Goal: Task Accomplishment & Management: Complete application form

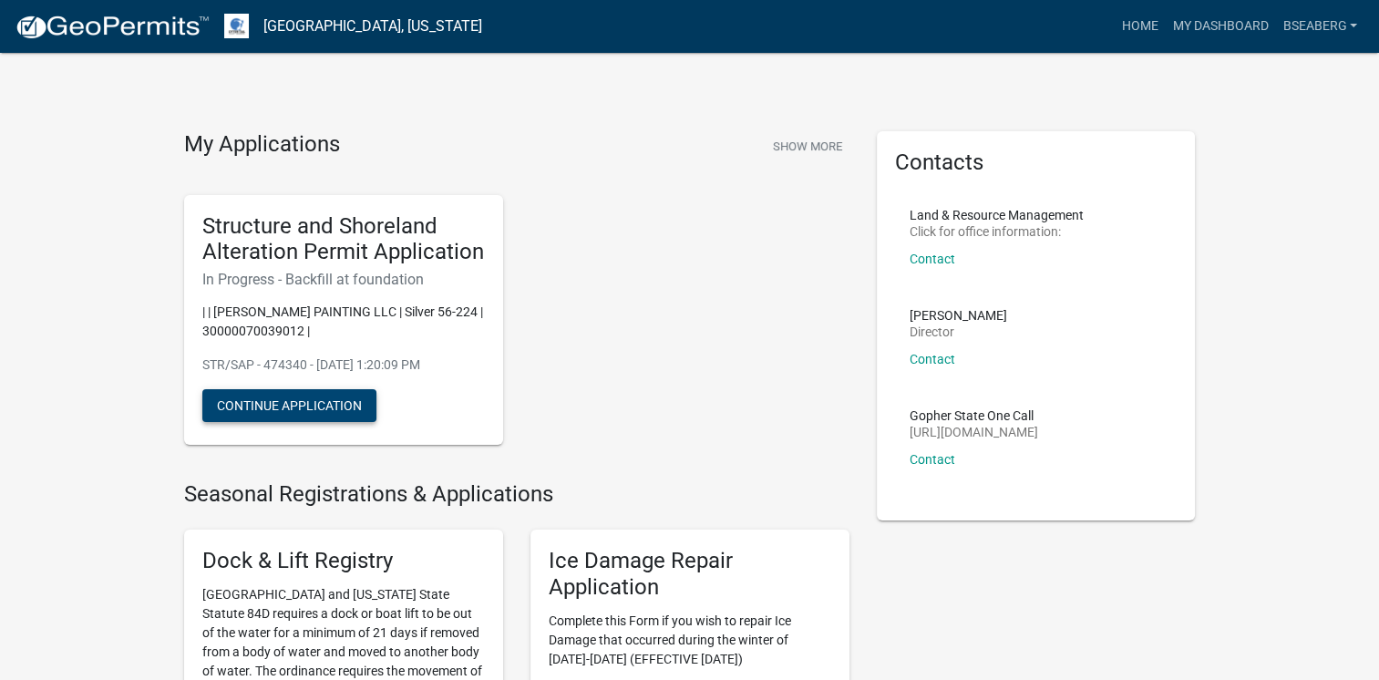
click at [299, 395] on button "Continue Application" at bounding box center [289, 405] width 174 height 33
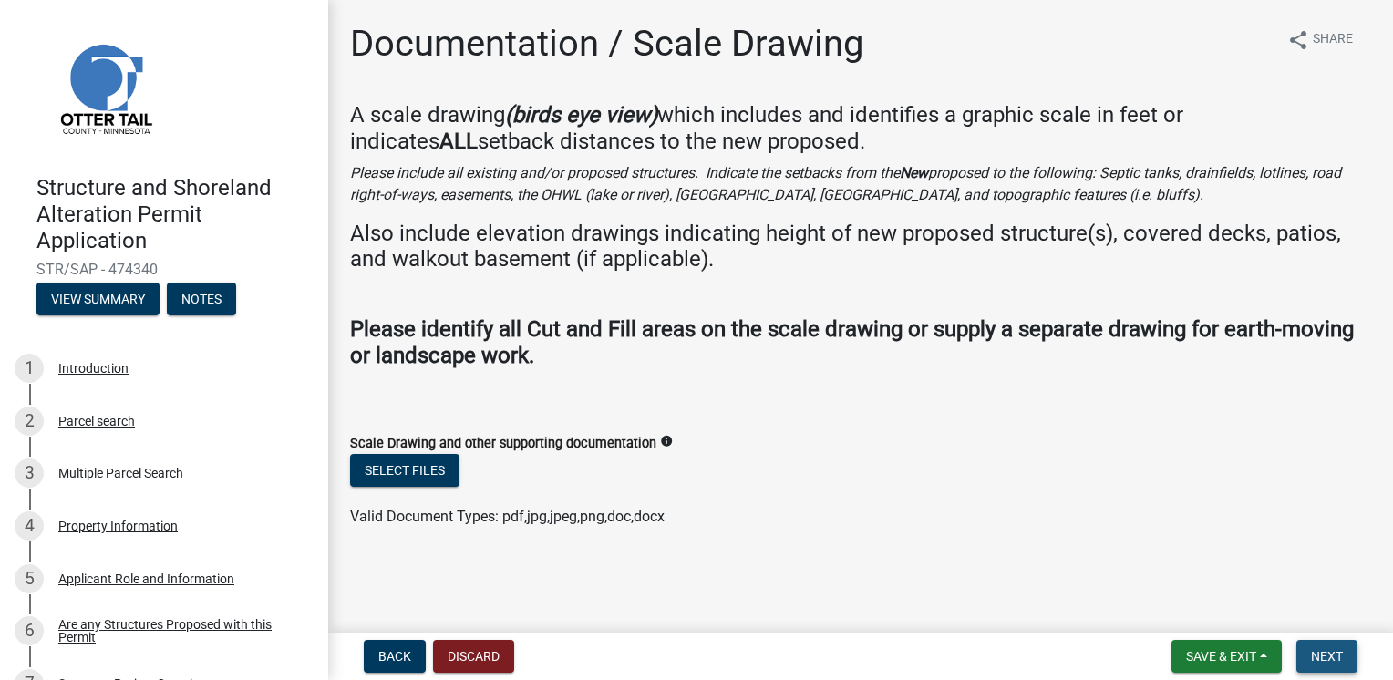
click at [1310, 665] on button "Next" at bounding box center [1326, 656] width 61 height 33
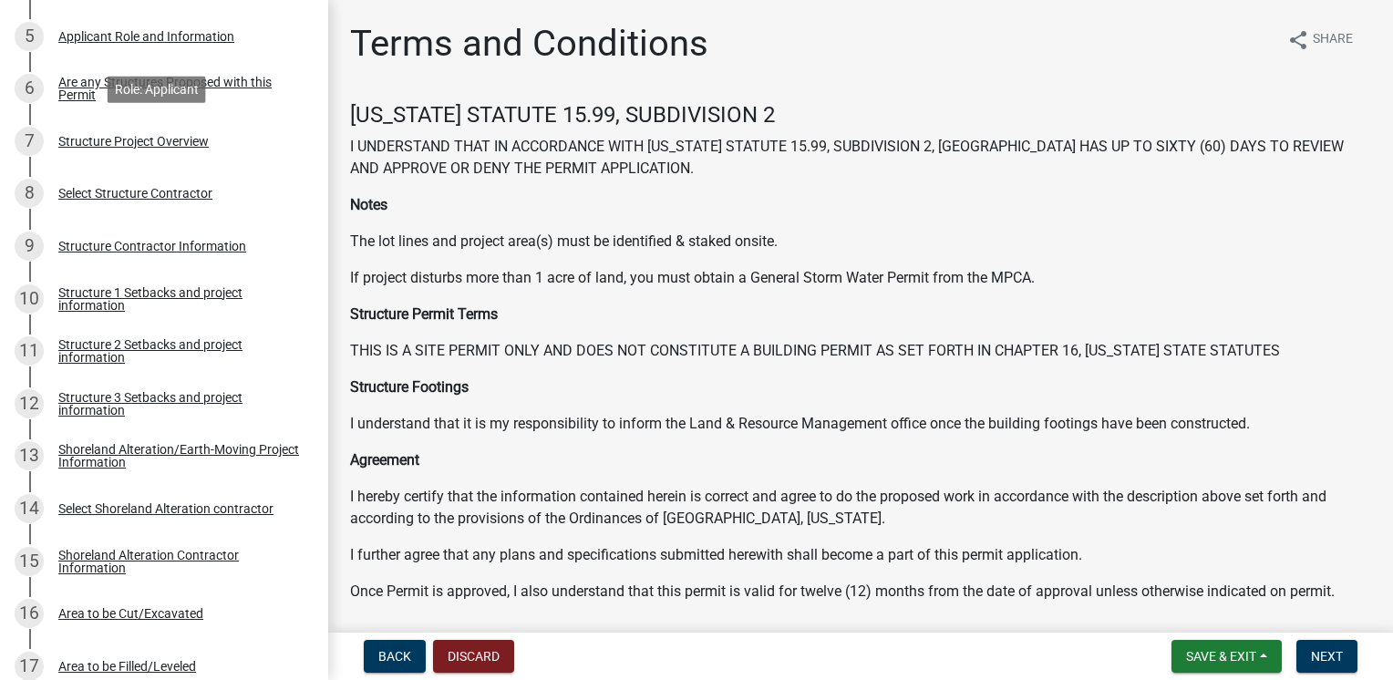
scroll to position [543, 0]
click at [144, 556] on div "Shoreland Alteration Contractor Information" at bounding box center [178, 561] width 241 height 26
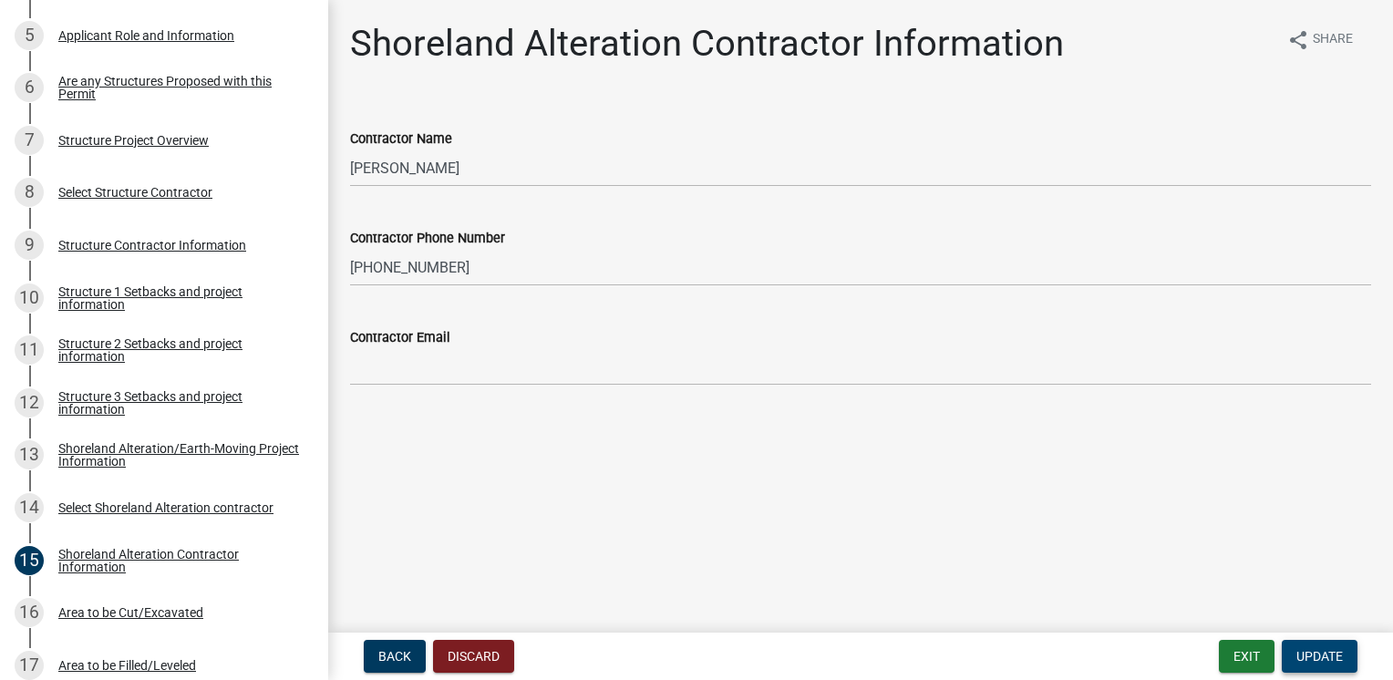
click at [1312, 656] on span "Update" at bounding box center [1319, 656] width 46 height 15
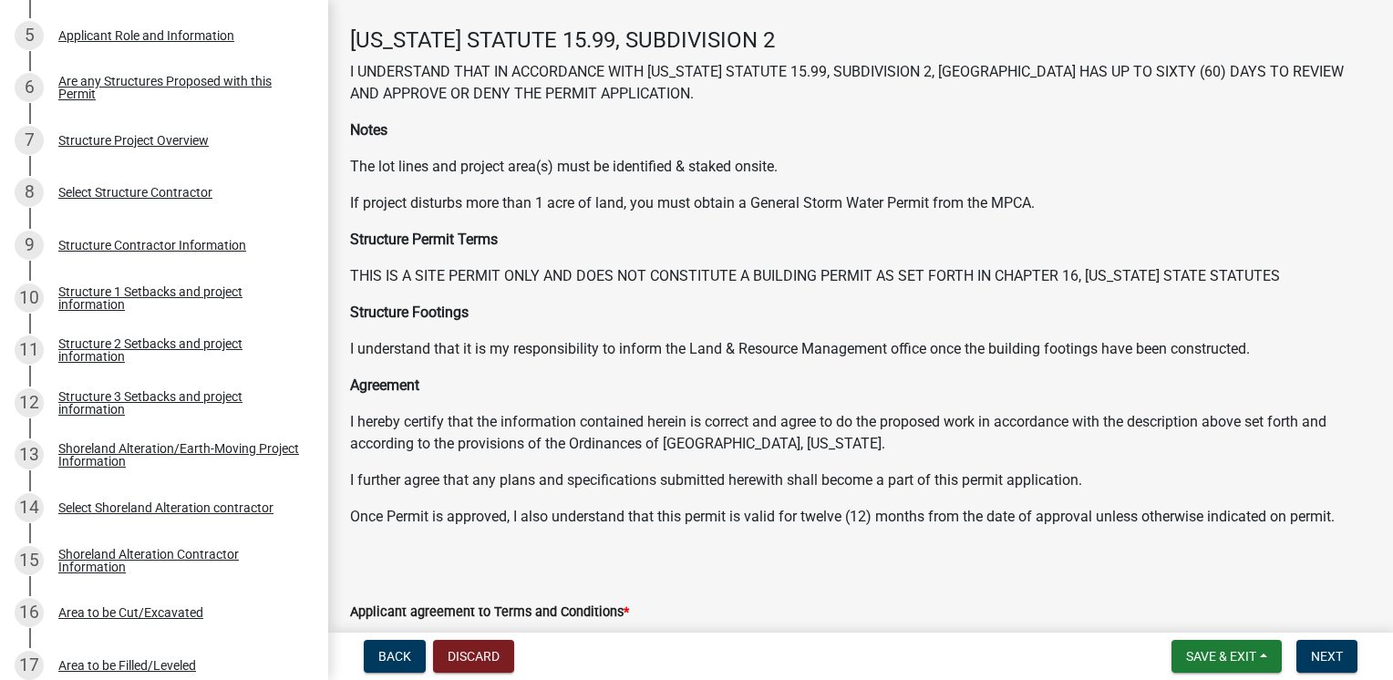
scroll to position [77, 0]
click at [124, 621] on div "16 Area to be Cut/Excavated" at bounding box center [157, 612] width 284 height 29
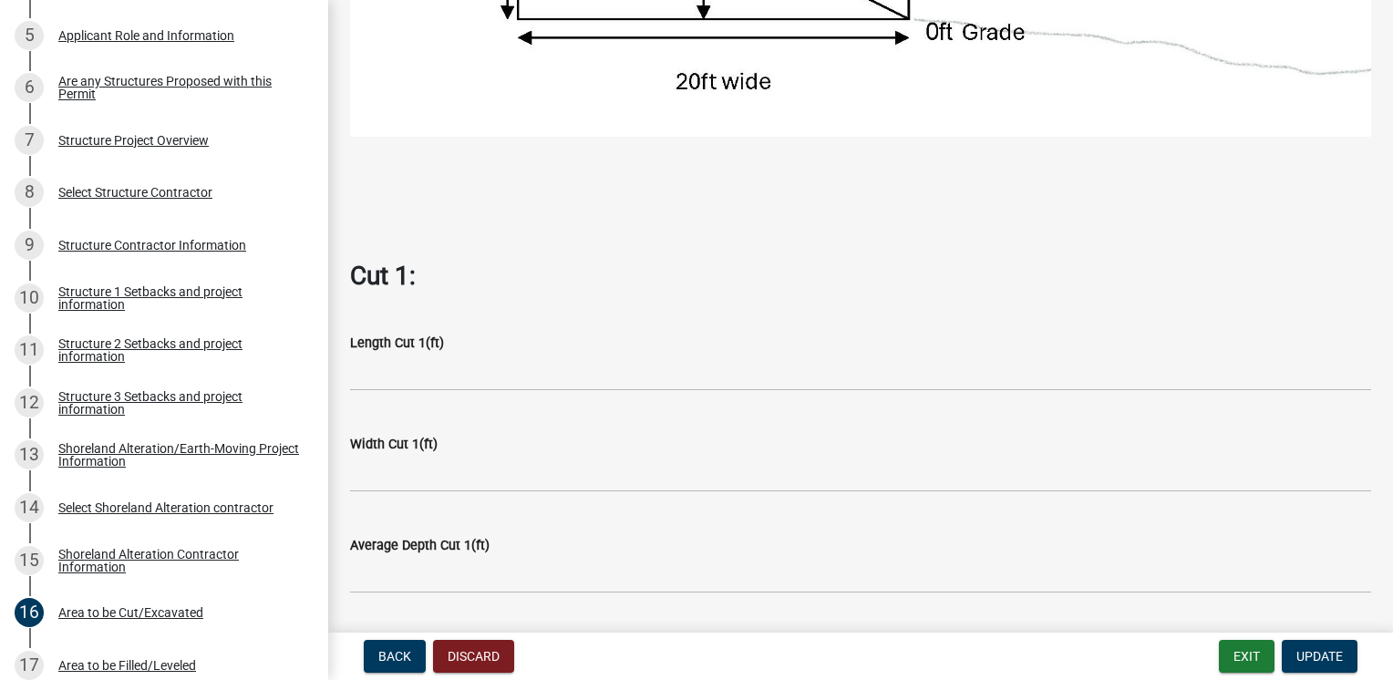
scroll to position [680, 0]
drag, startPoint x: 428, startPoint y: 528, endPoint x: 427, endPoint y: 559, distance: 31.1
click at [427, 559] on form "Average Depth Cut 1(ft)" at bounding box center [860, 564] width 1021 height 59
click at [579, 510] on div "Average Depth Cut 1(ft)" at bounding box center [860, 552] width 1021 height 85
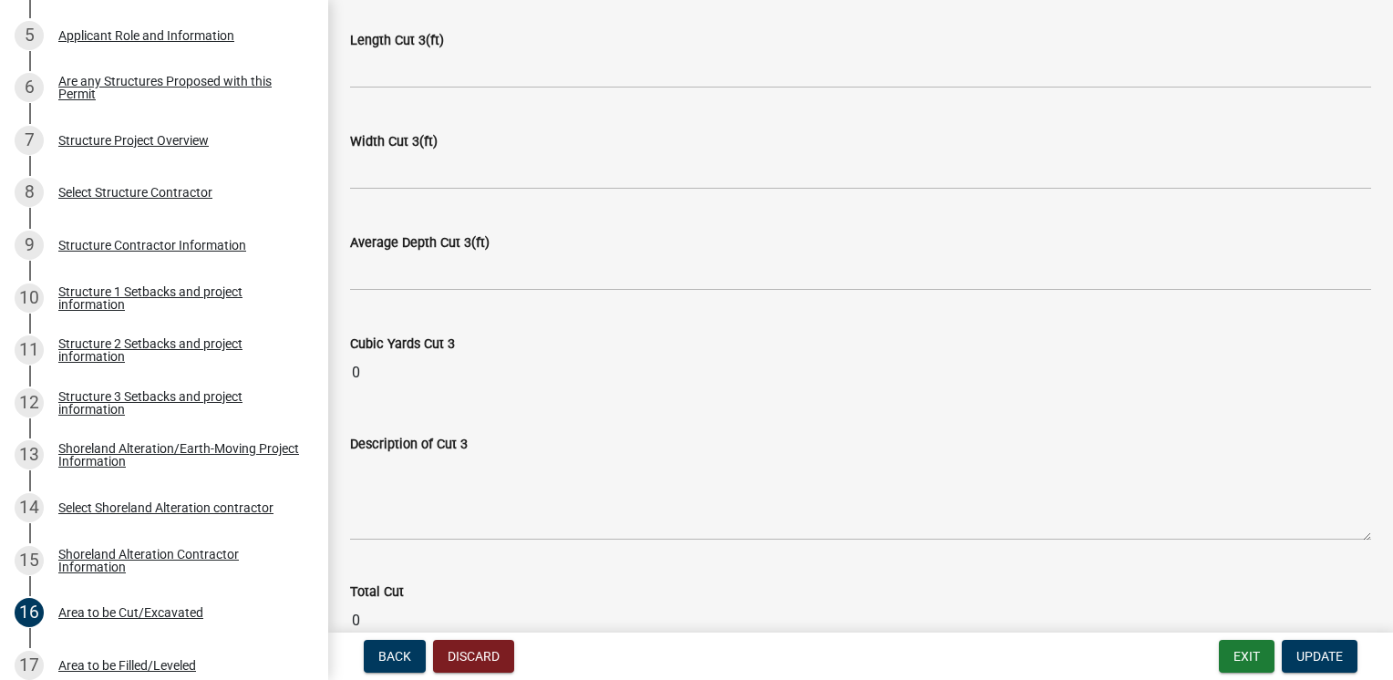
scroll to position [2268, 0]
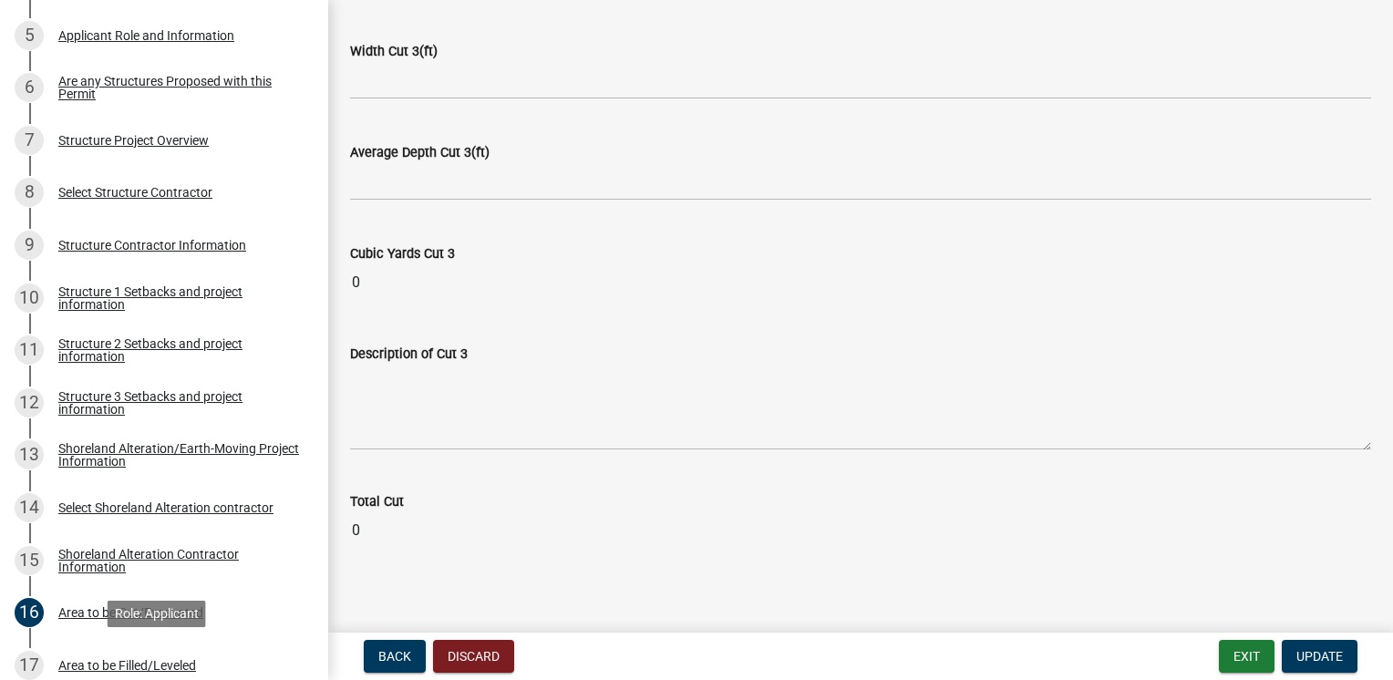
click at [172, 662] on div "Area to be Filled/Leveled" at bounding box center [127, 665] width 138 height 13
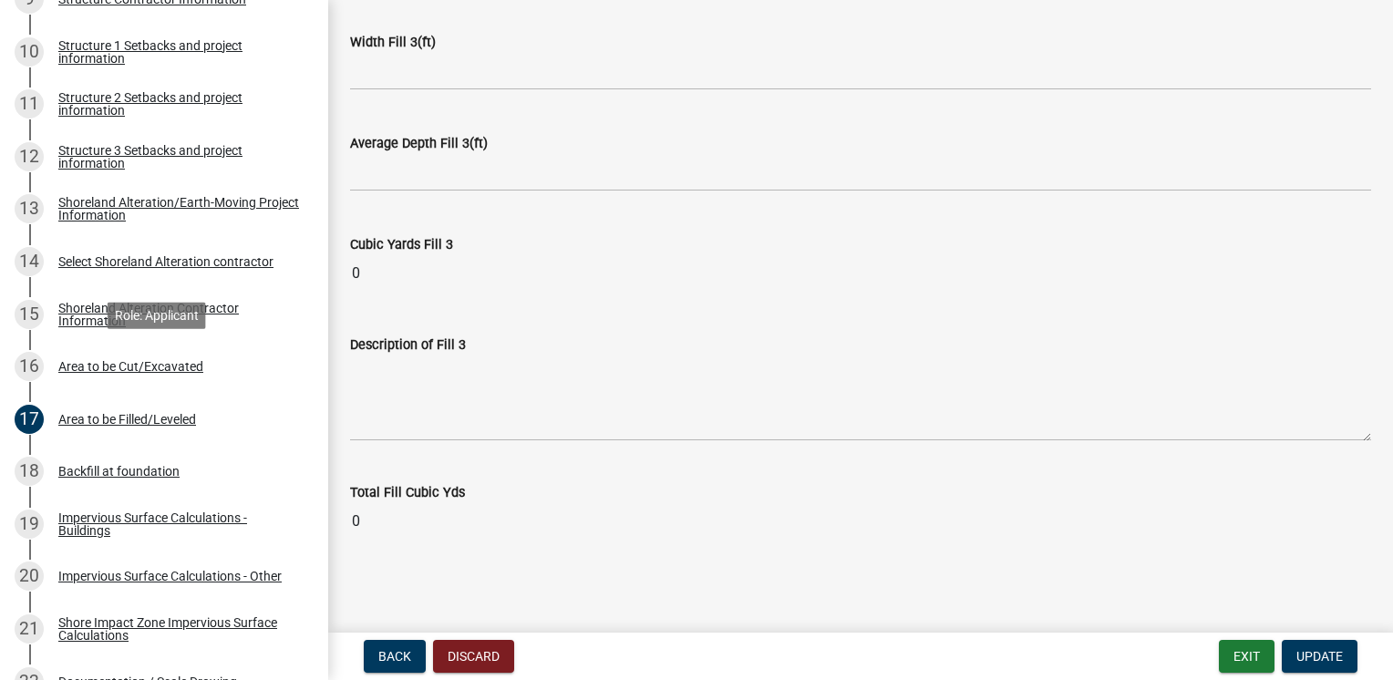
scroll to position [790, 0]
click at [150, 470] on div "Backfill at foundation" at bounding box center [118, 470] width 121 height 13
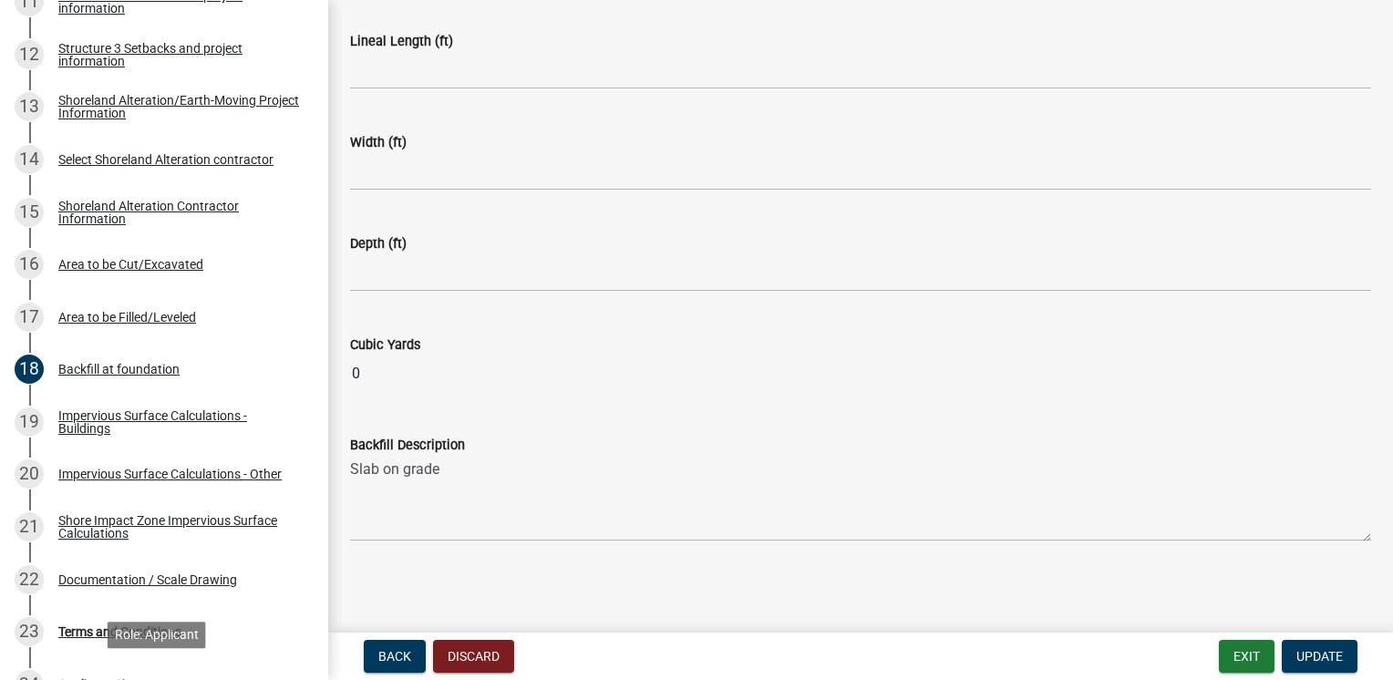
scroll to position [883, 0]
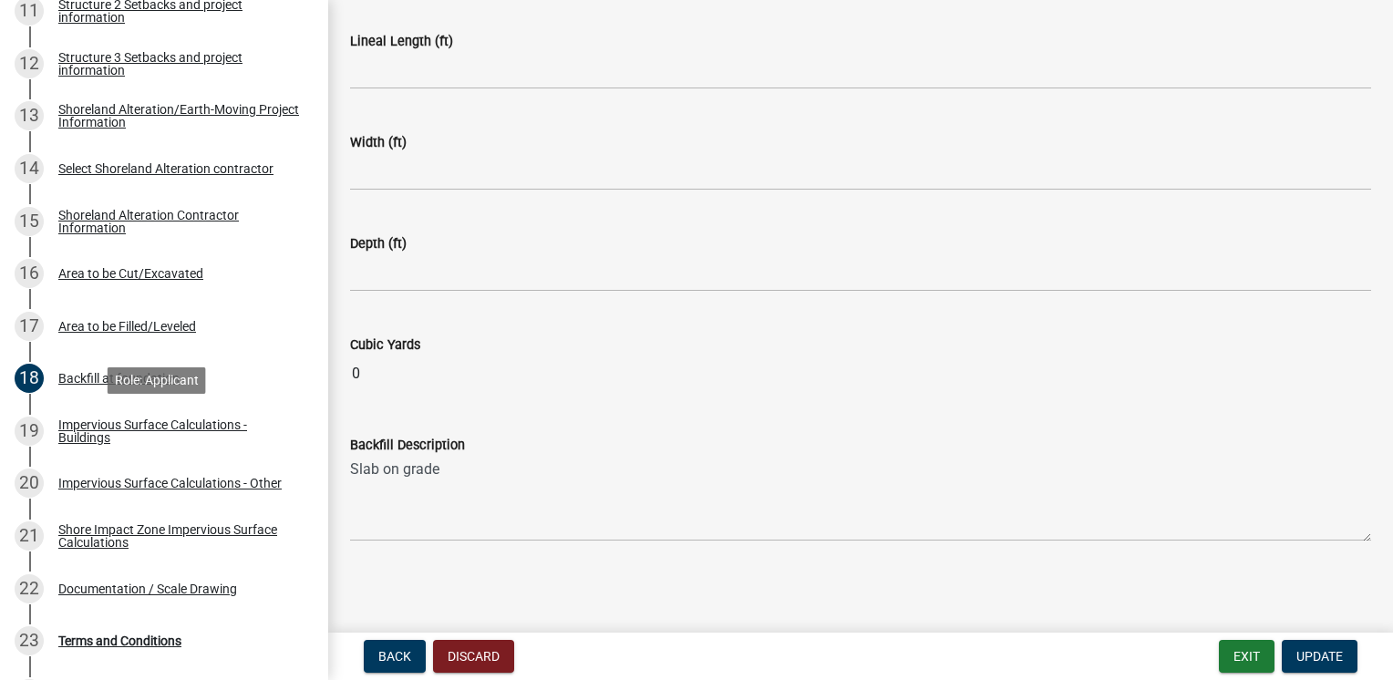
click at [206, 431] on div "Impervious Surface Calculations - Buildings" at bounding box center [178, 431] width 241 height 26
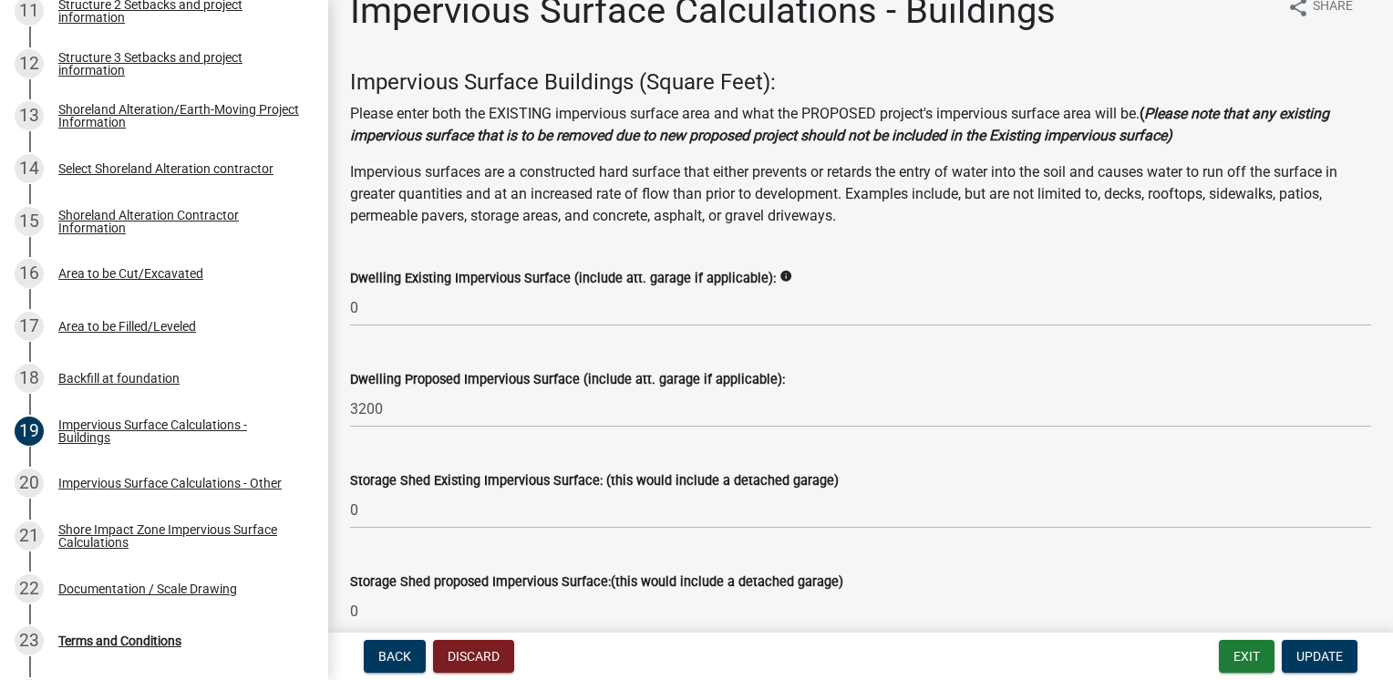
scroll to position [0, 0]
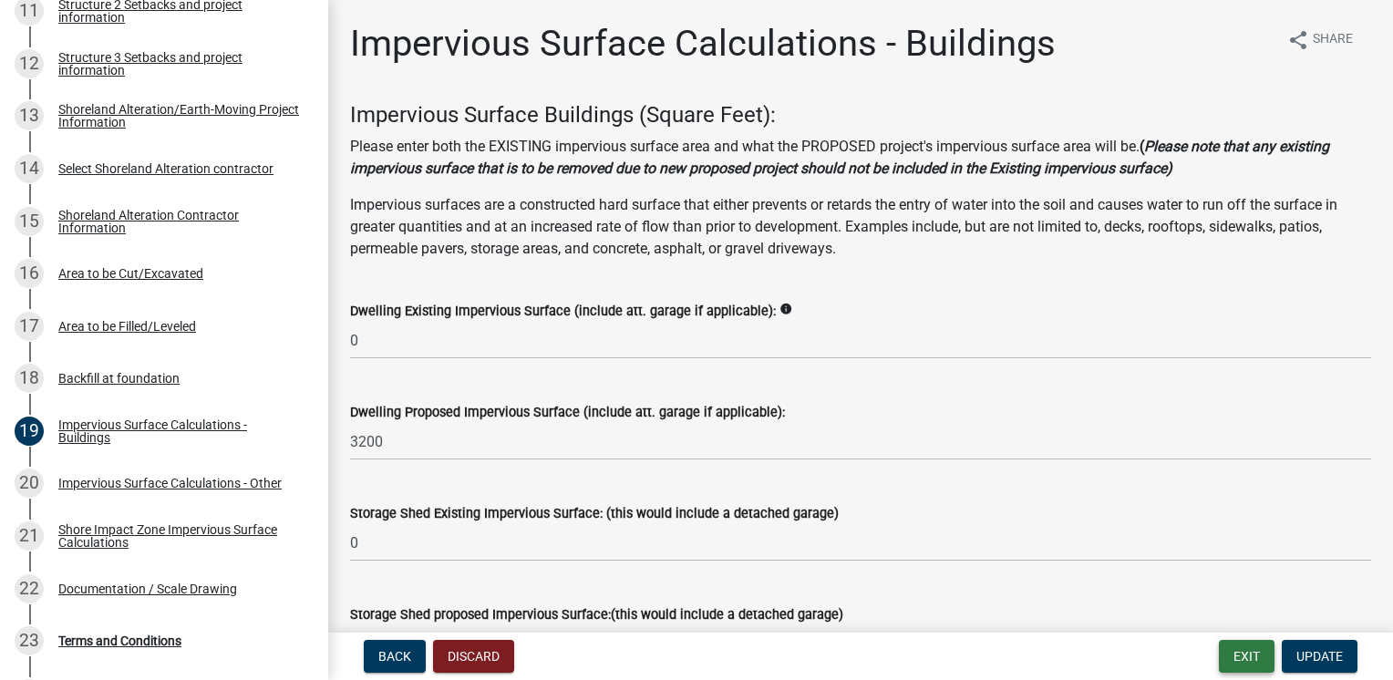
click at [1252, 650] on button "Exit" at bounding box center [1247, 656] width 56 height 33
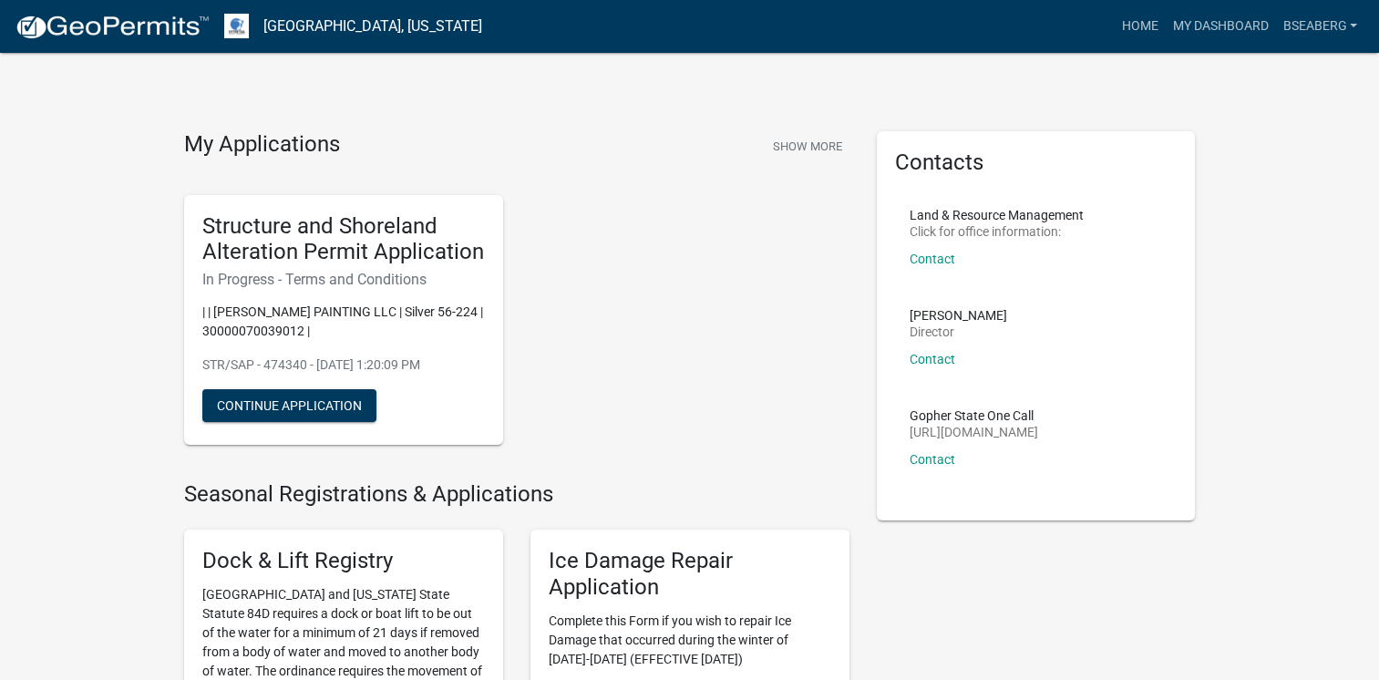
click at [804, 401] on div "Structure and Shoreland Alteration Permit Application In Progress - Terms and C…" at bounding box center [516, 321] width 693 height 280
click at [336, 403] on button "Continue Application" at bounding box center [289, 405] width 174 height 33
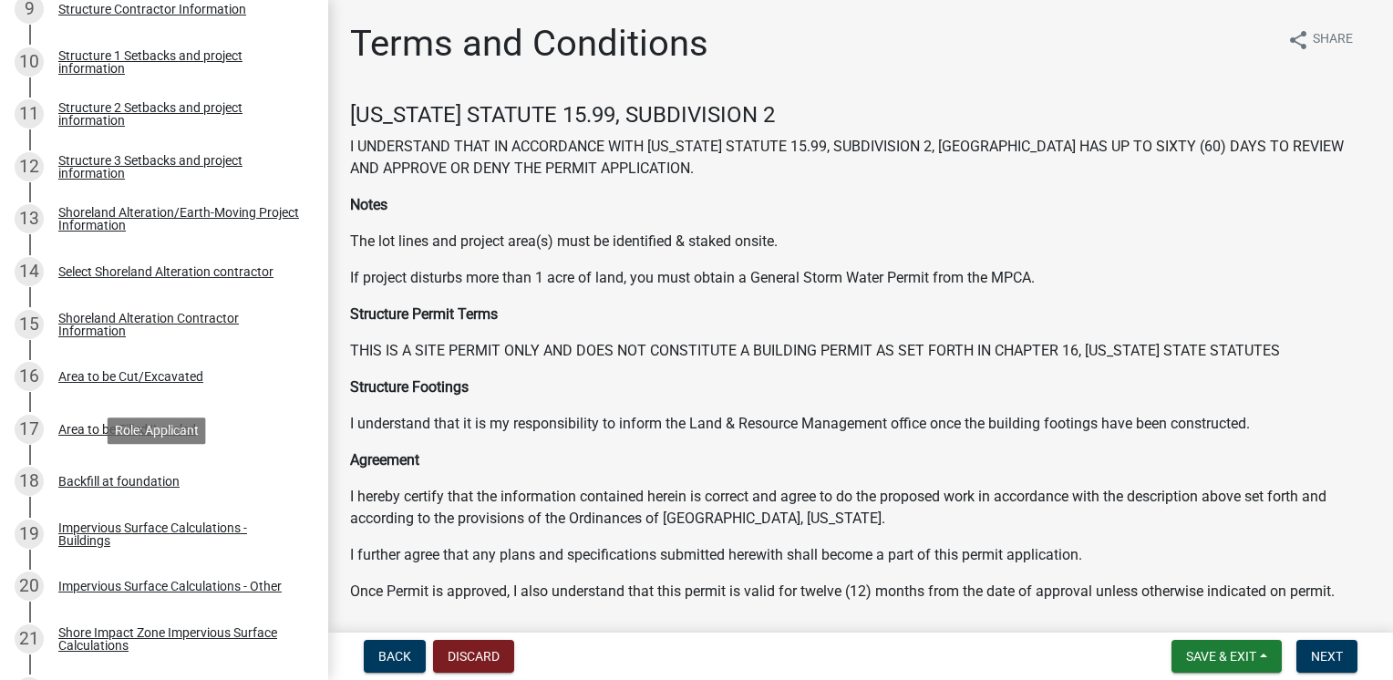
scroll to position [781, 0]
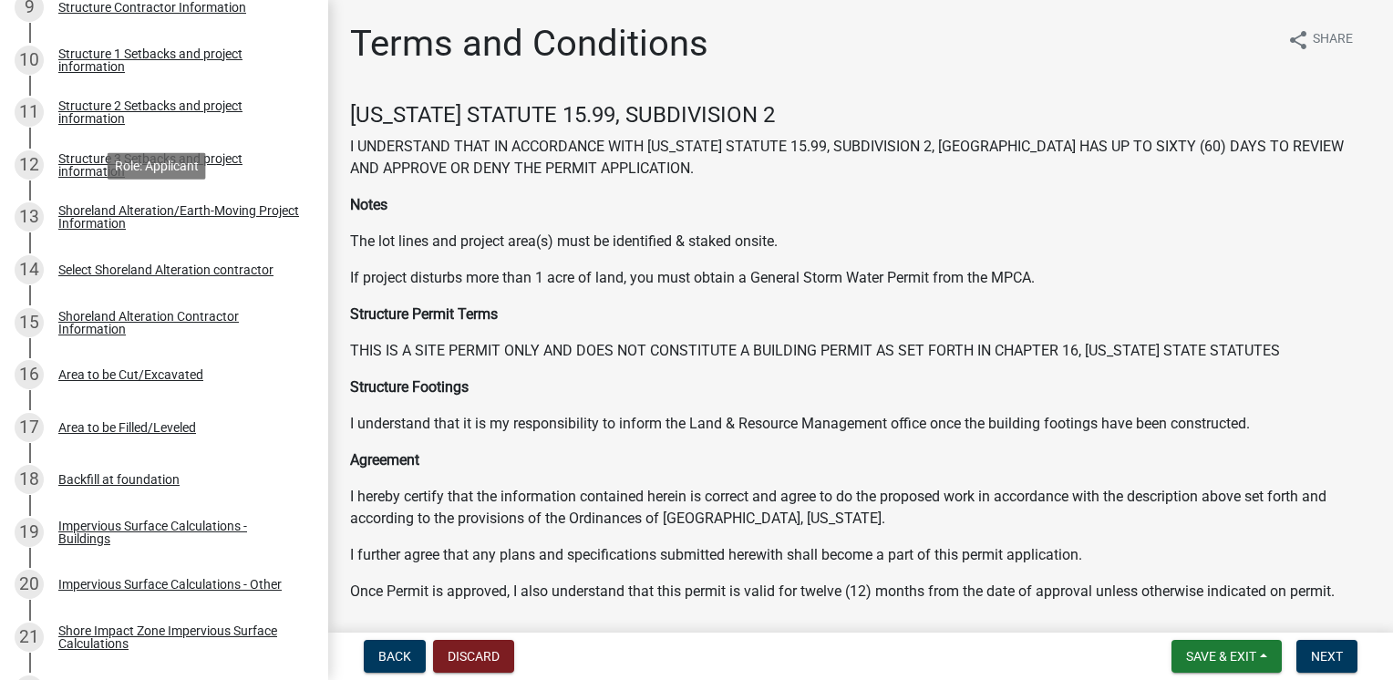
click at [158, 221] on div "Shoreland Alteration/Earth-Moving Project Information" at bounding box center [178, 217] width 241 height 26
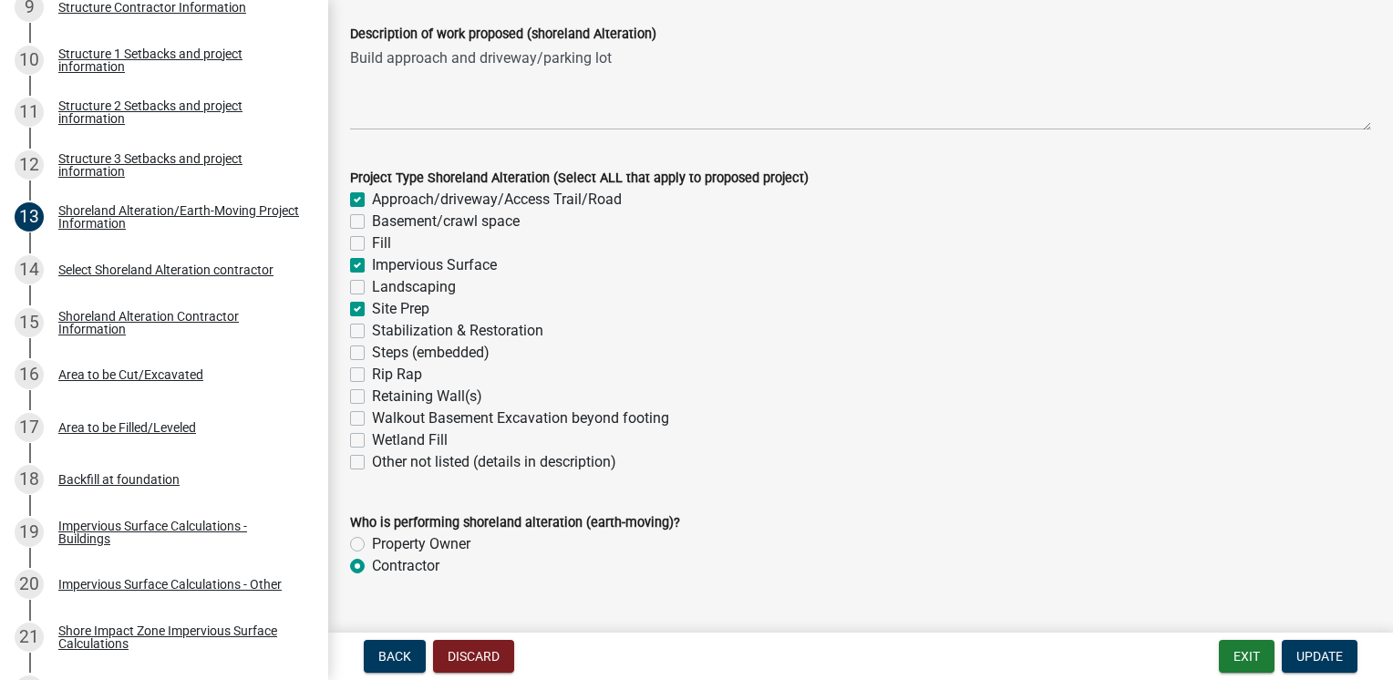
scroll to position [317, 0]
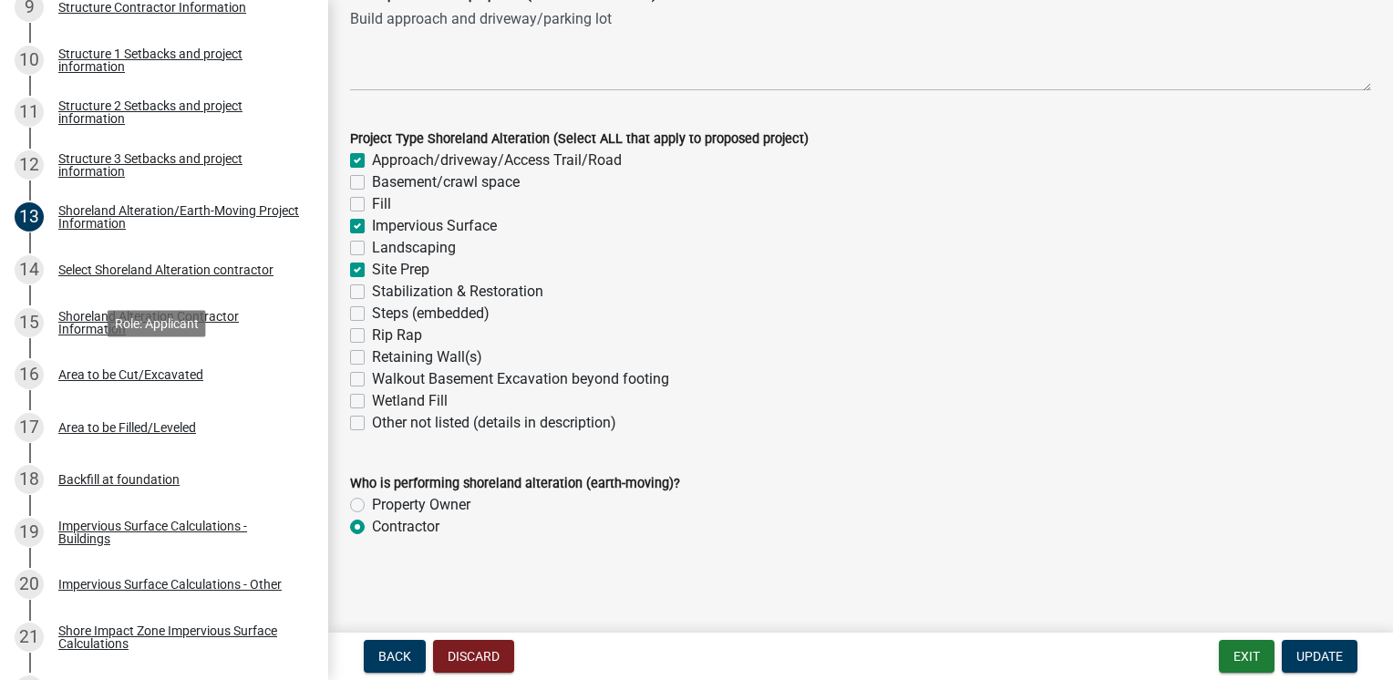
click at [161, 377] on div "Area to be Cut/Excavated" at bounding box center [130, 374] width 145 height 13
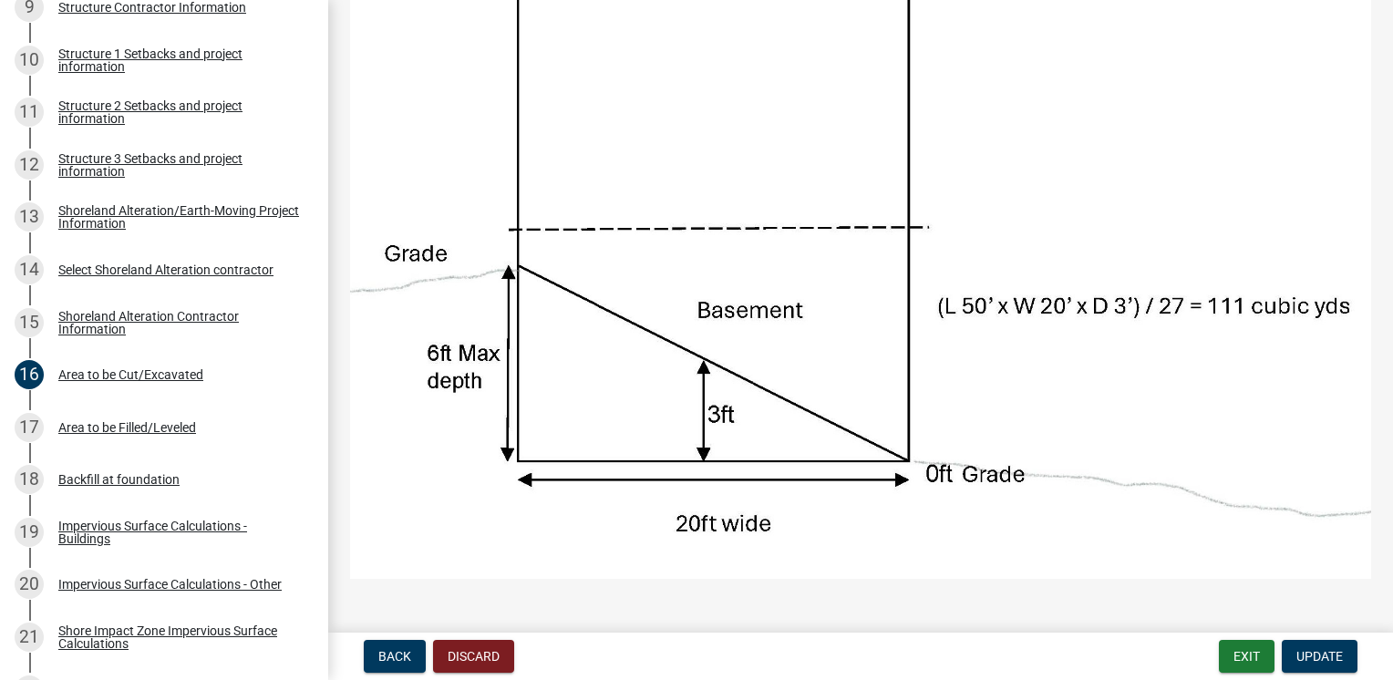
scroll to position [241, 0]
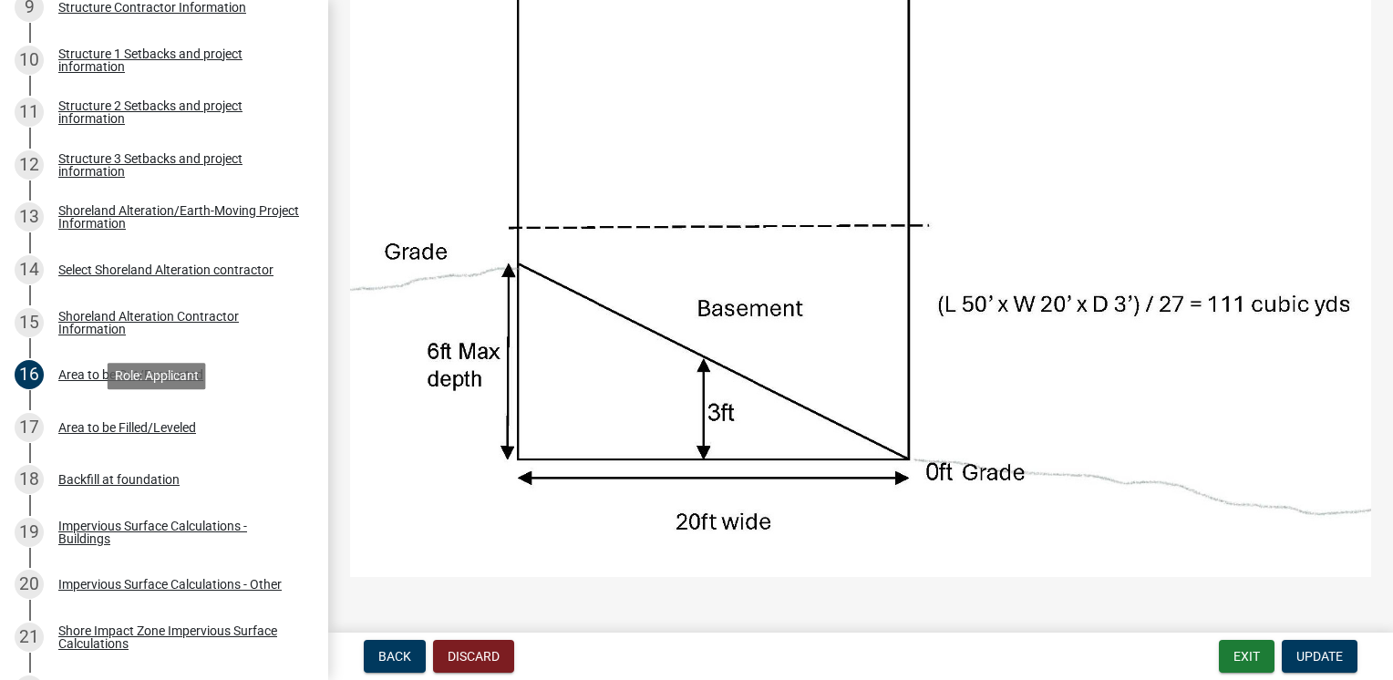
click at [120, 424] on div "Area to be Filled/Leveled" at bounding box center [127, 427] width 138 height 13
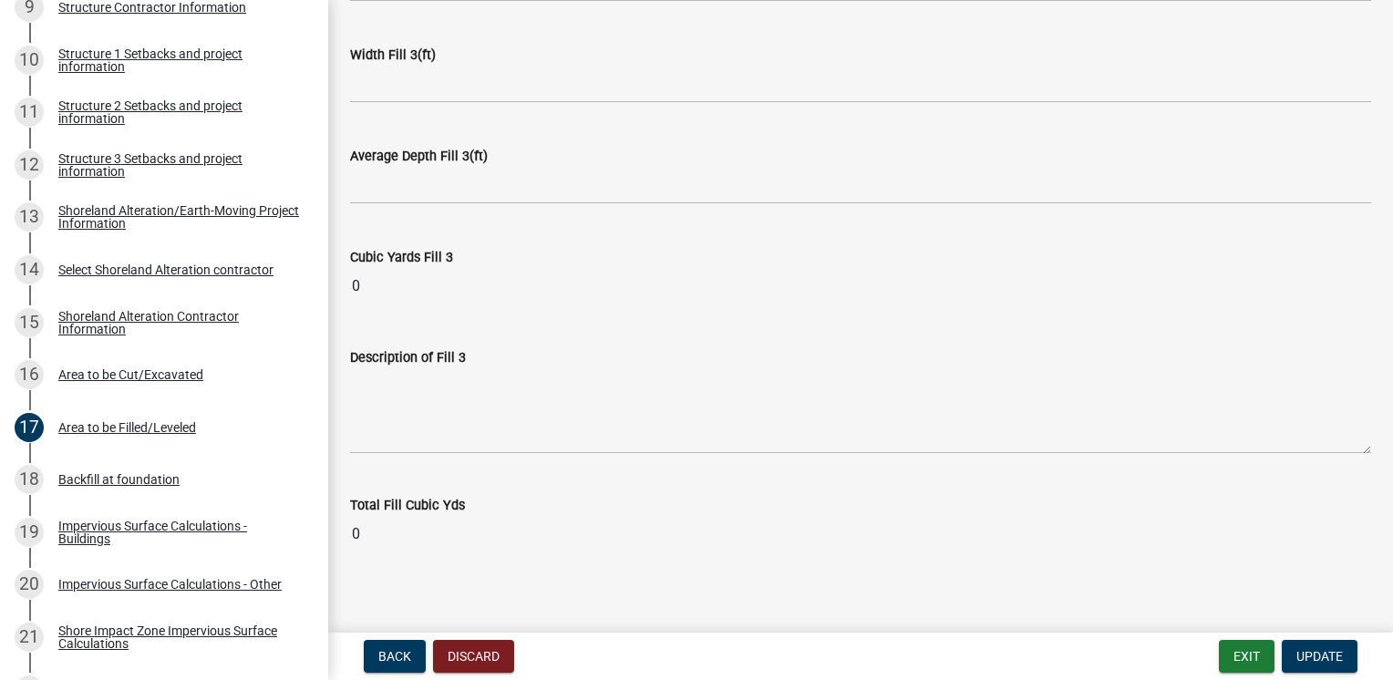
scroll to position [1466, 0]
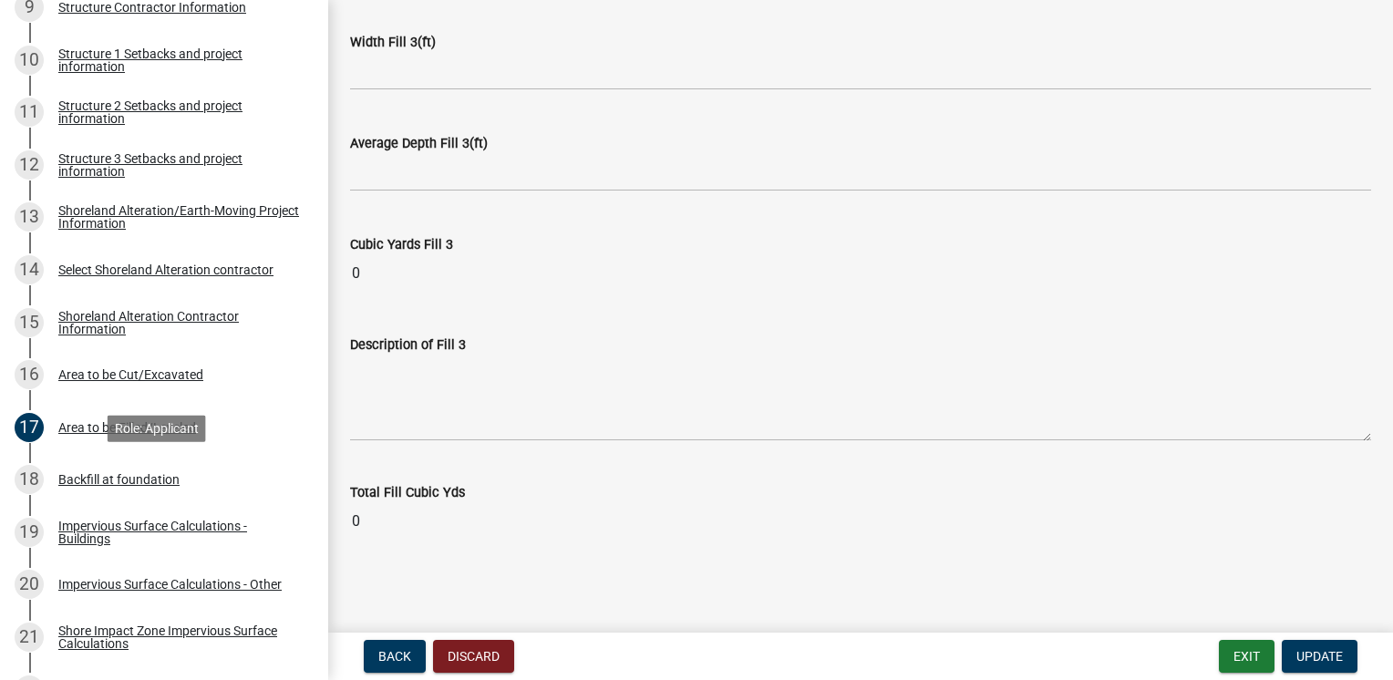
click at [114, 473] on div "Backfill at foundation" at bounding box center [118, 479] width 121 height 13
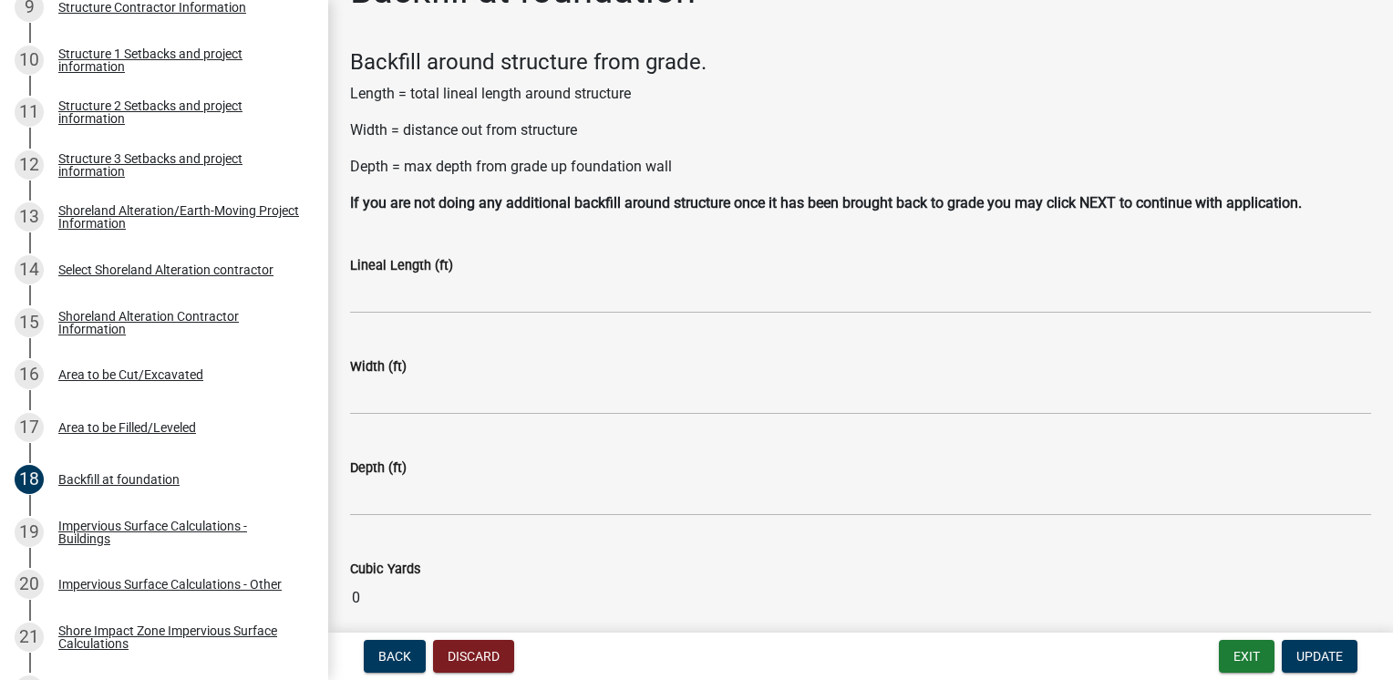
scroll to position [0, 0]
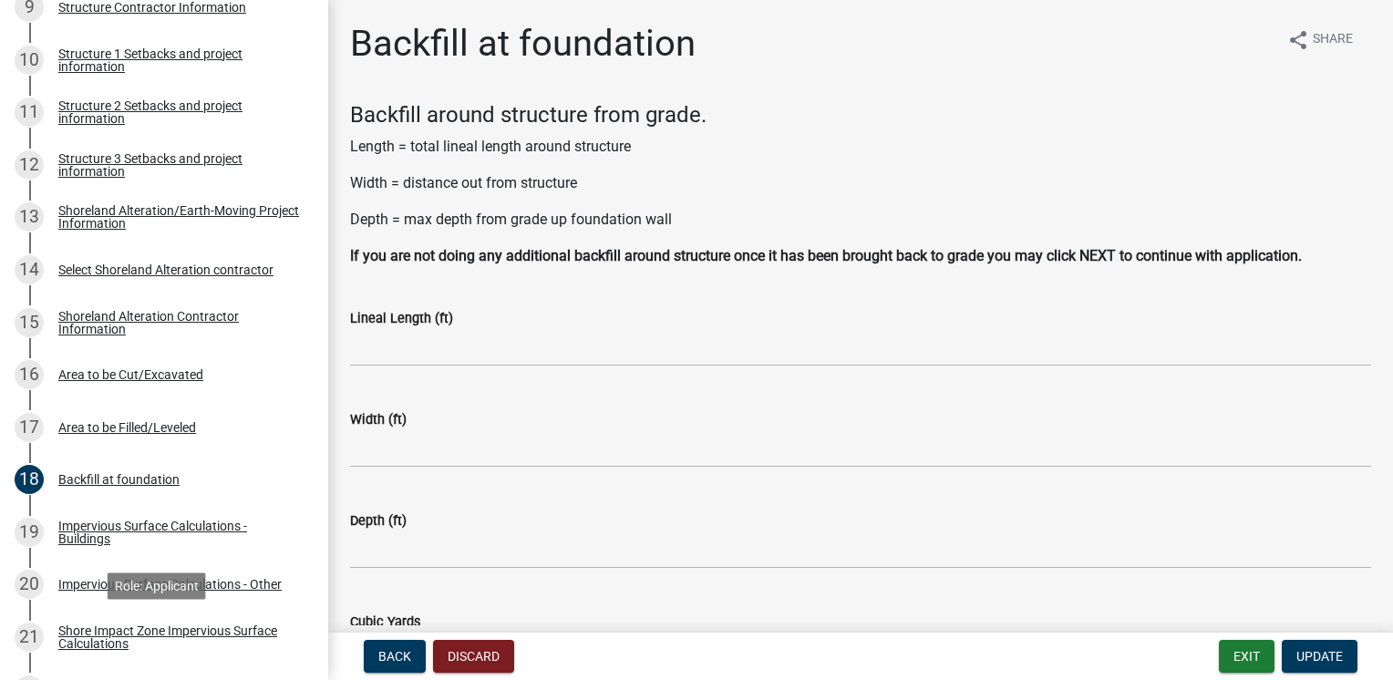
click at [158, 638] on div "Shore Impact Zone Impervious Surface Calculations" at bounding box center [178, 638] width 241 height 26
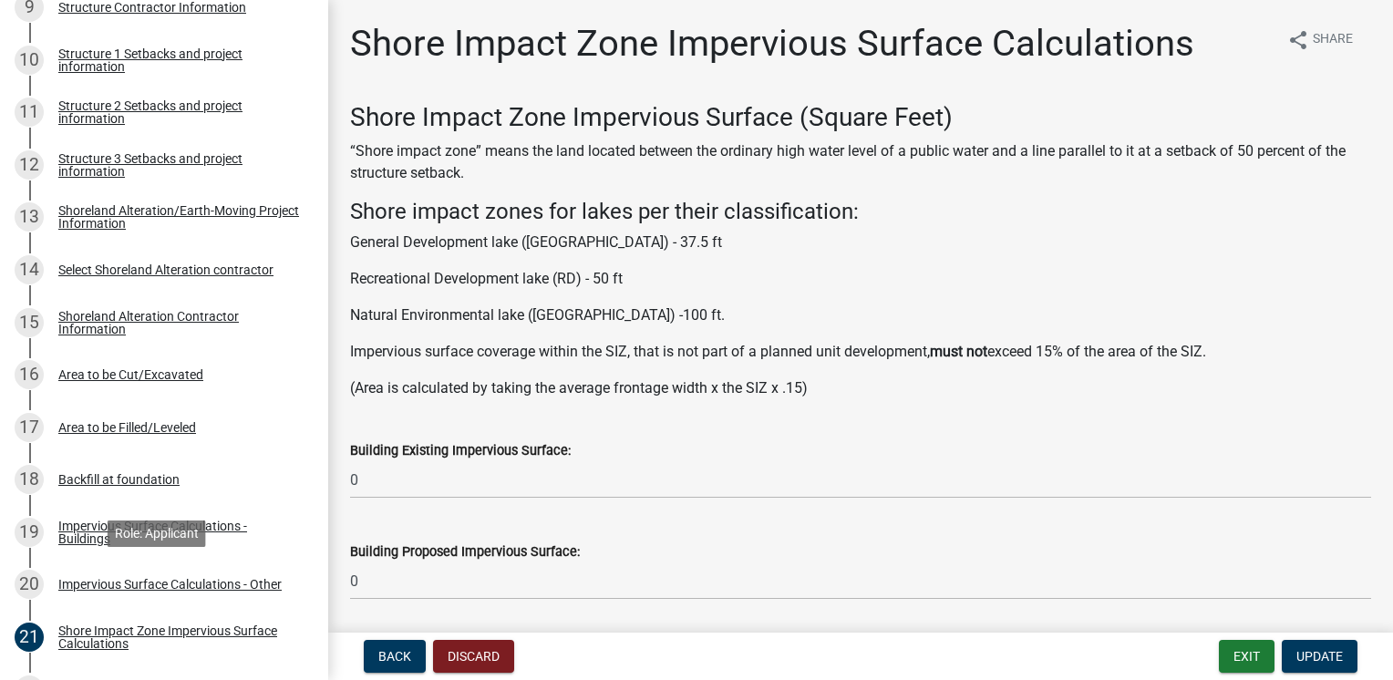
click at [202, 586] on div "Impervious Surface Calculations - Other" at bounding box center [169, 584] width 223 height 13
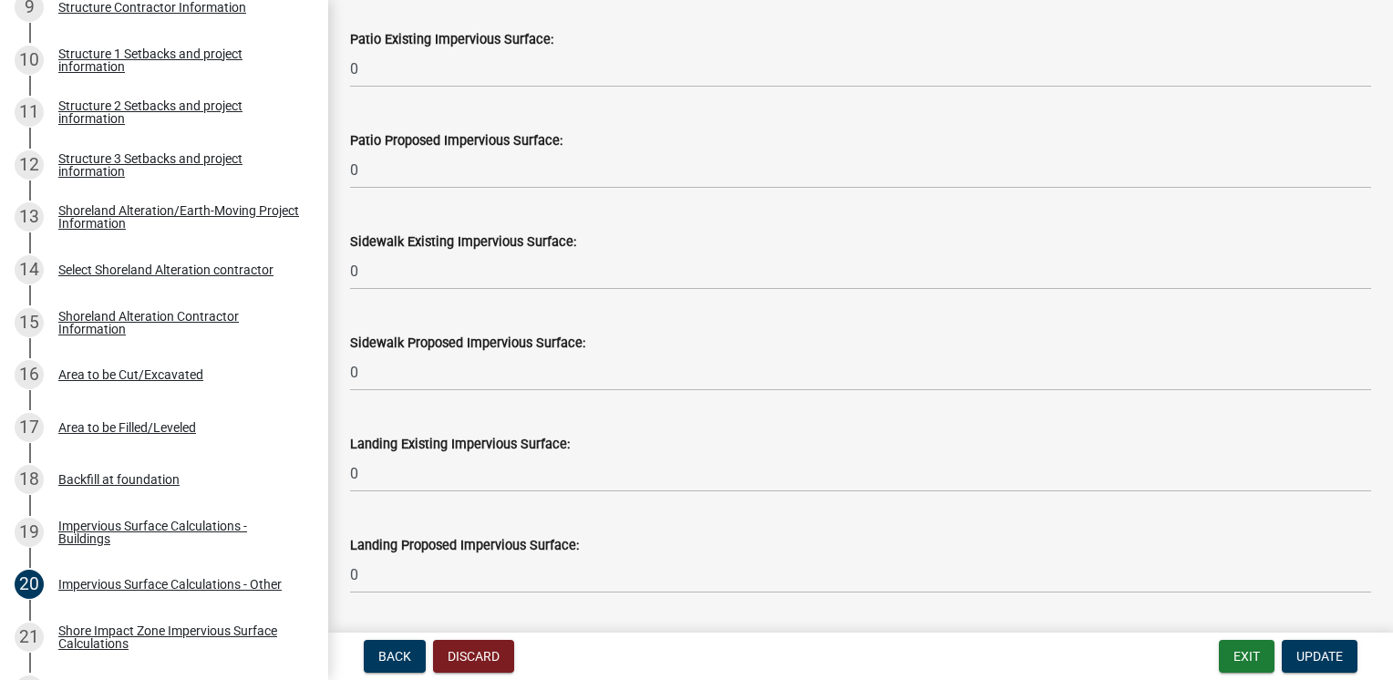
scroll to position [501, 0]
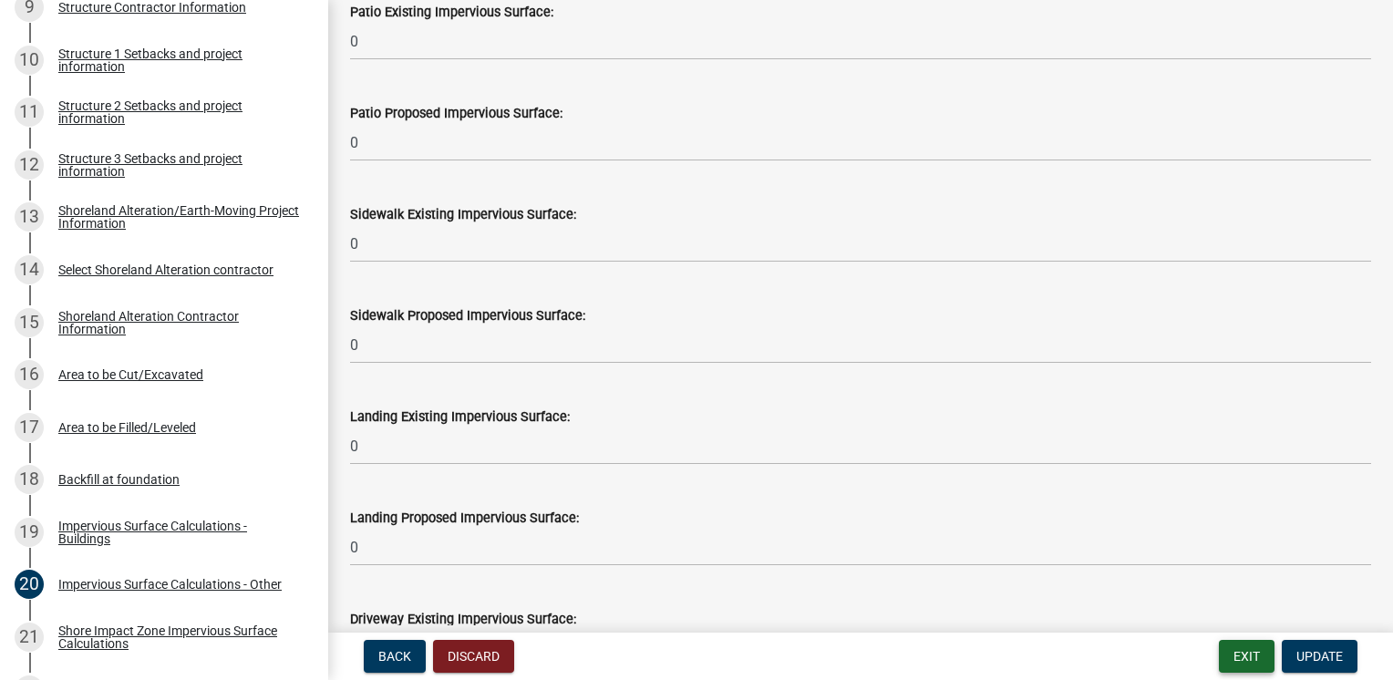
click at [1219, 666] on button "Exit" at bounding box center [1247, 656] width 56 height 33
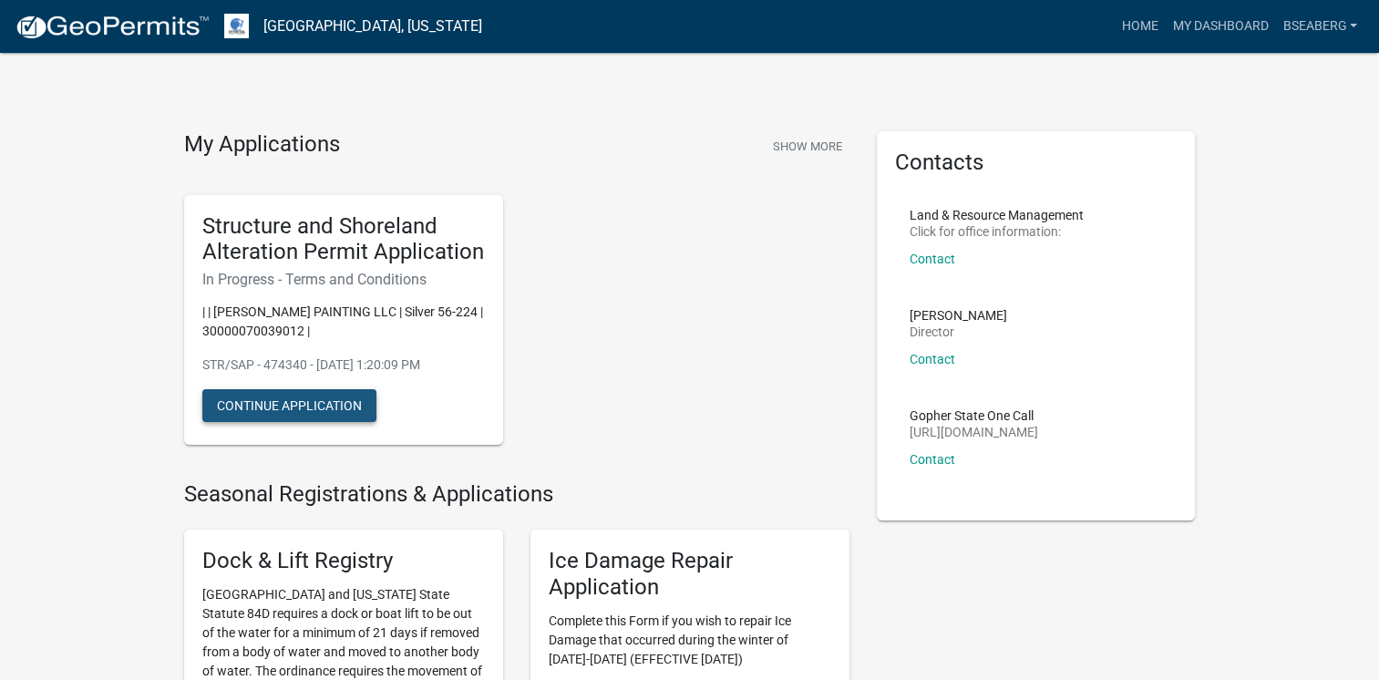
click at [356, 421] on button "Continue Application" at bounding box center [289, 405] width 174 height 33
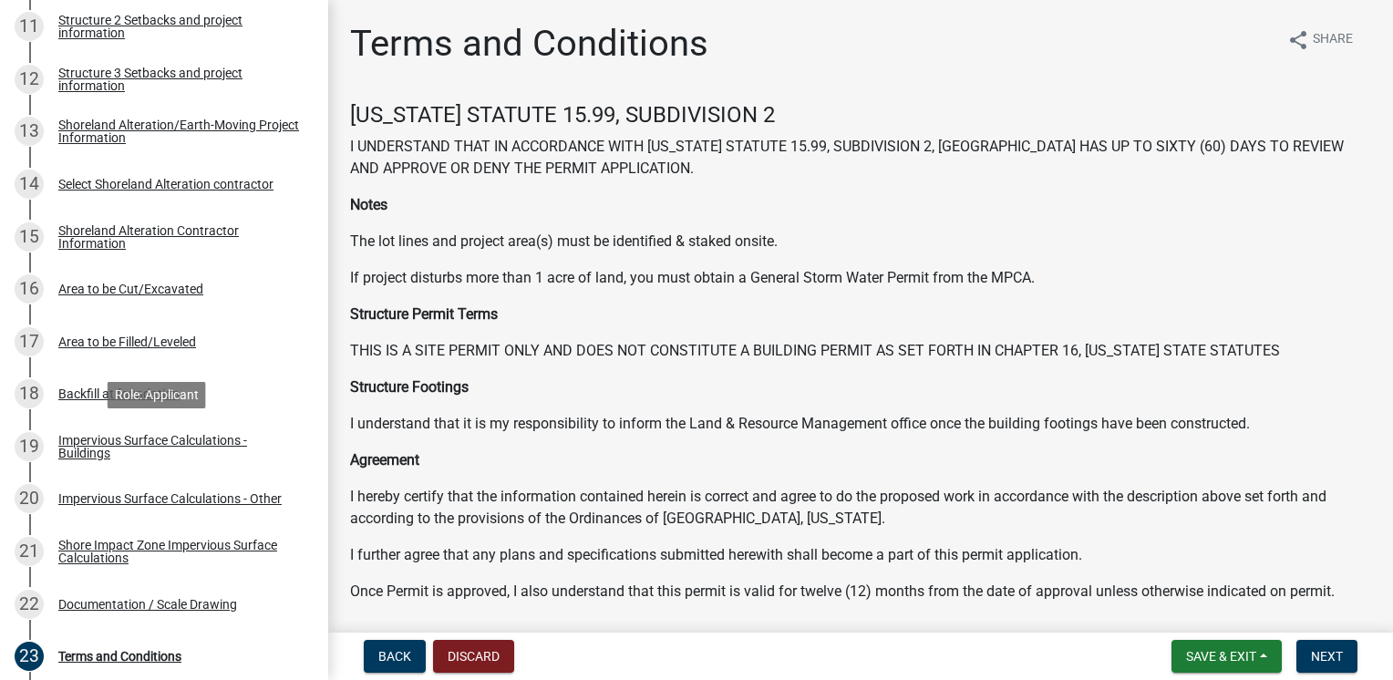
scroll to position [870, 0]
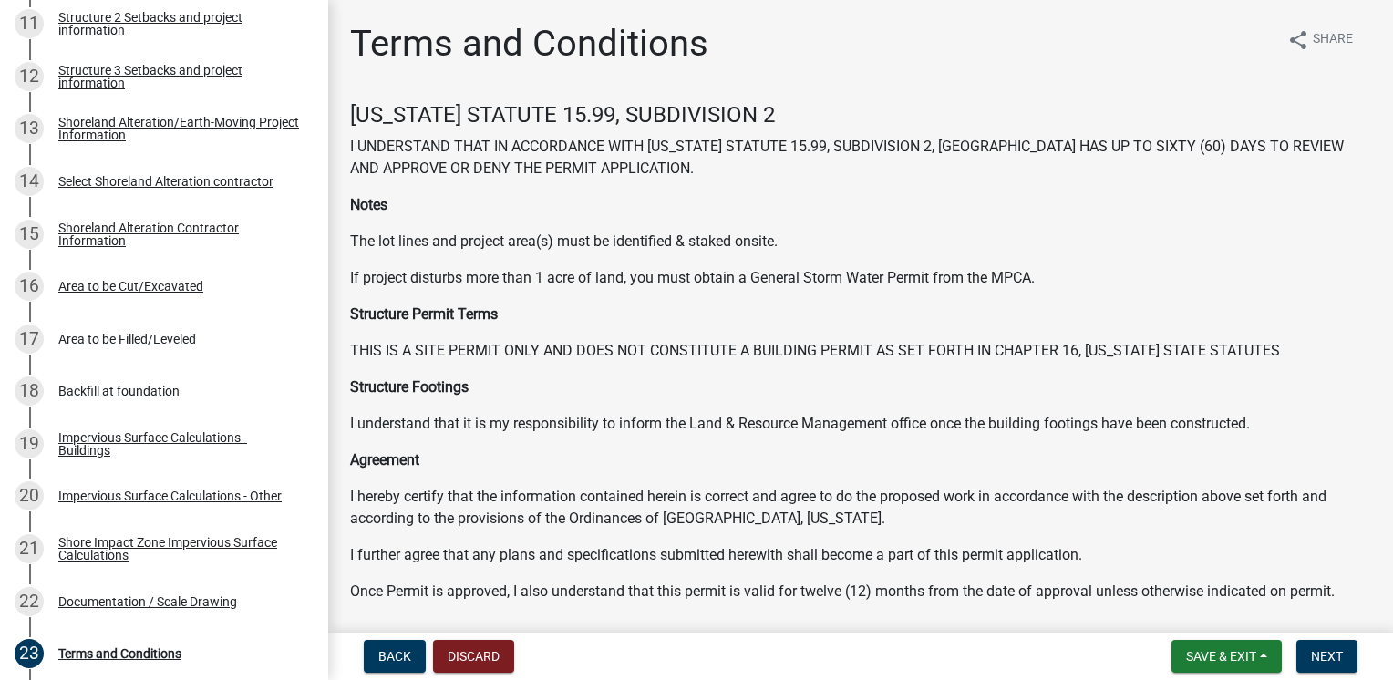
click at [197, 434] on div "Impervious Surface Calculations - Buildings" at bounding box center [178, 444] width 241 height 26
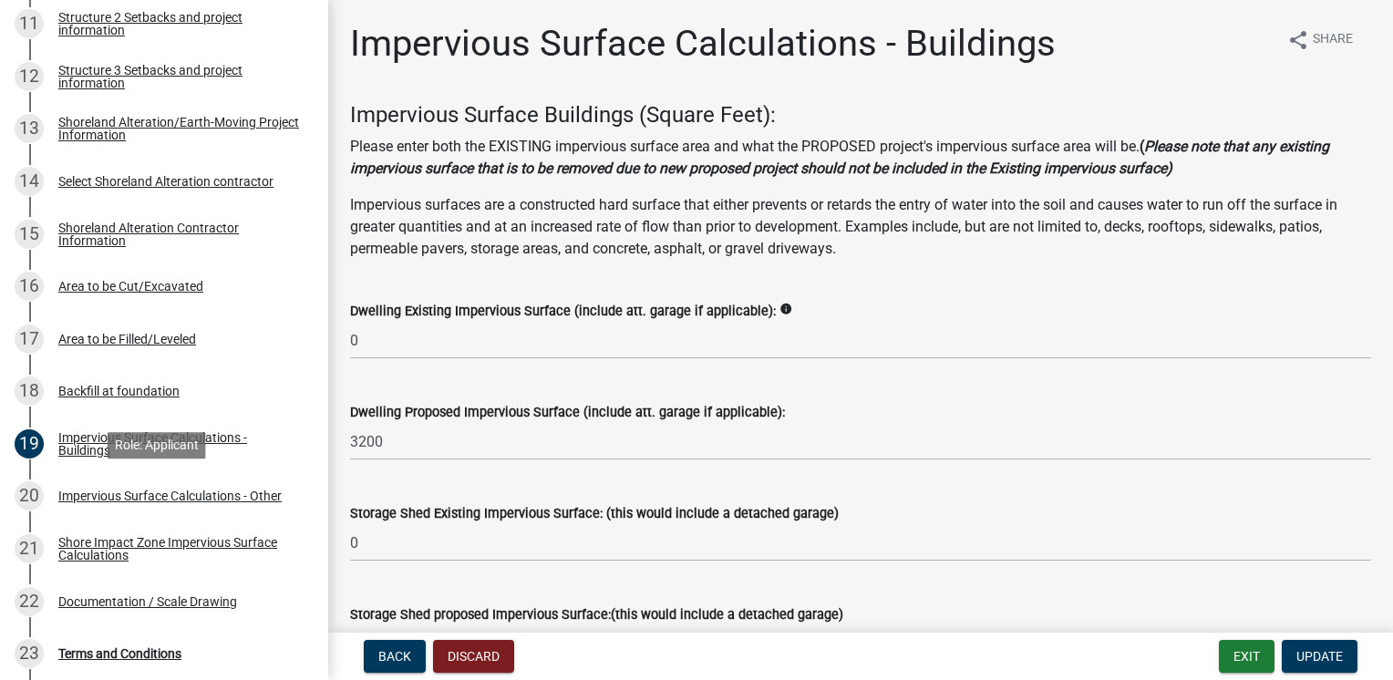
click at [191, 498] on div "Impervious Surface Calculations - Other" at bounding box center [169, 496] width 223 height 13
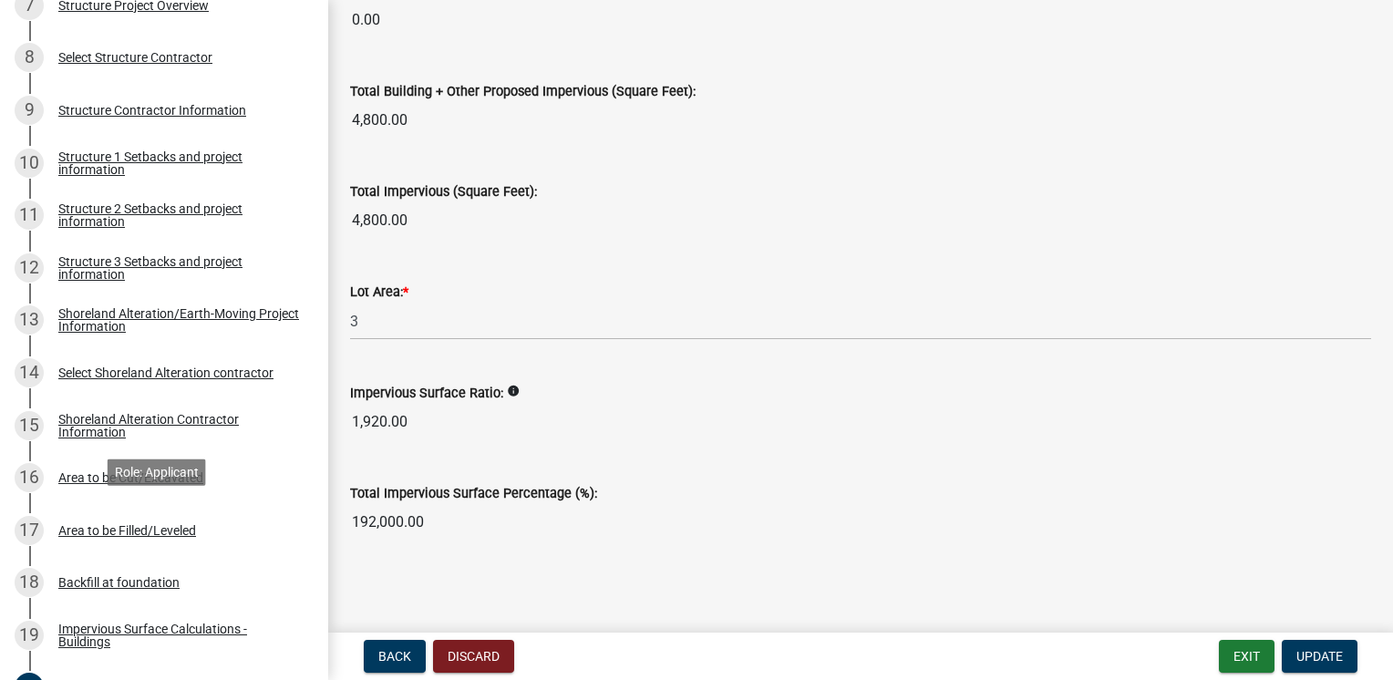
scroll to position [674, 0]
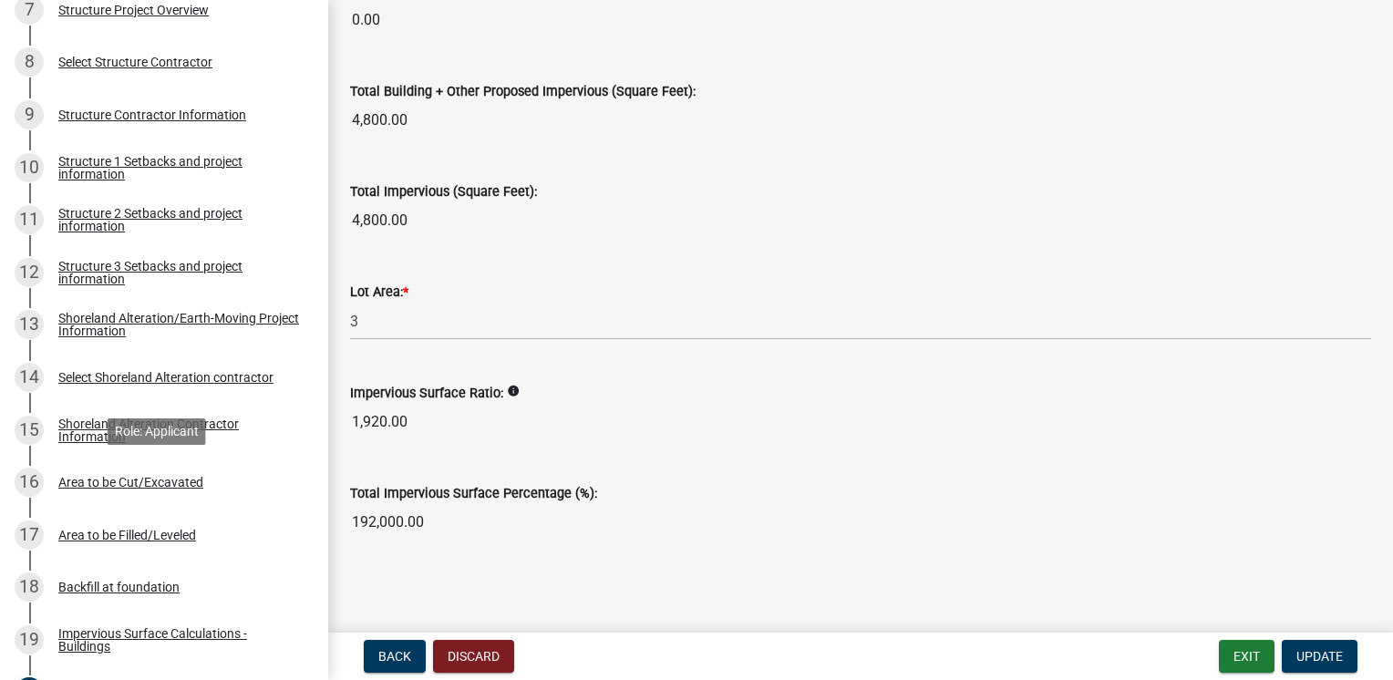
click at [163, 481] on div "Area to be Cut/Excavated" at bounding box center [130, 482] width 145 height 13
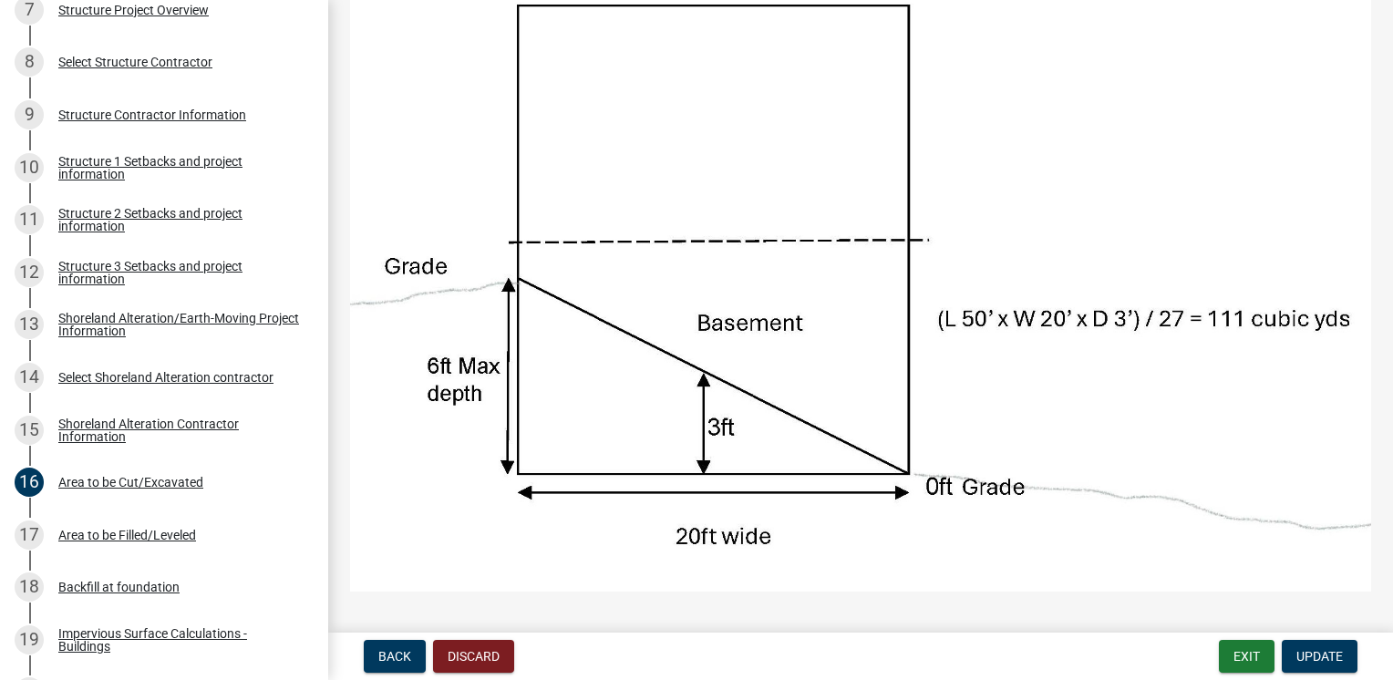
scroll to position [222, 0]
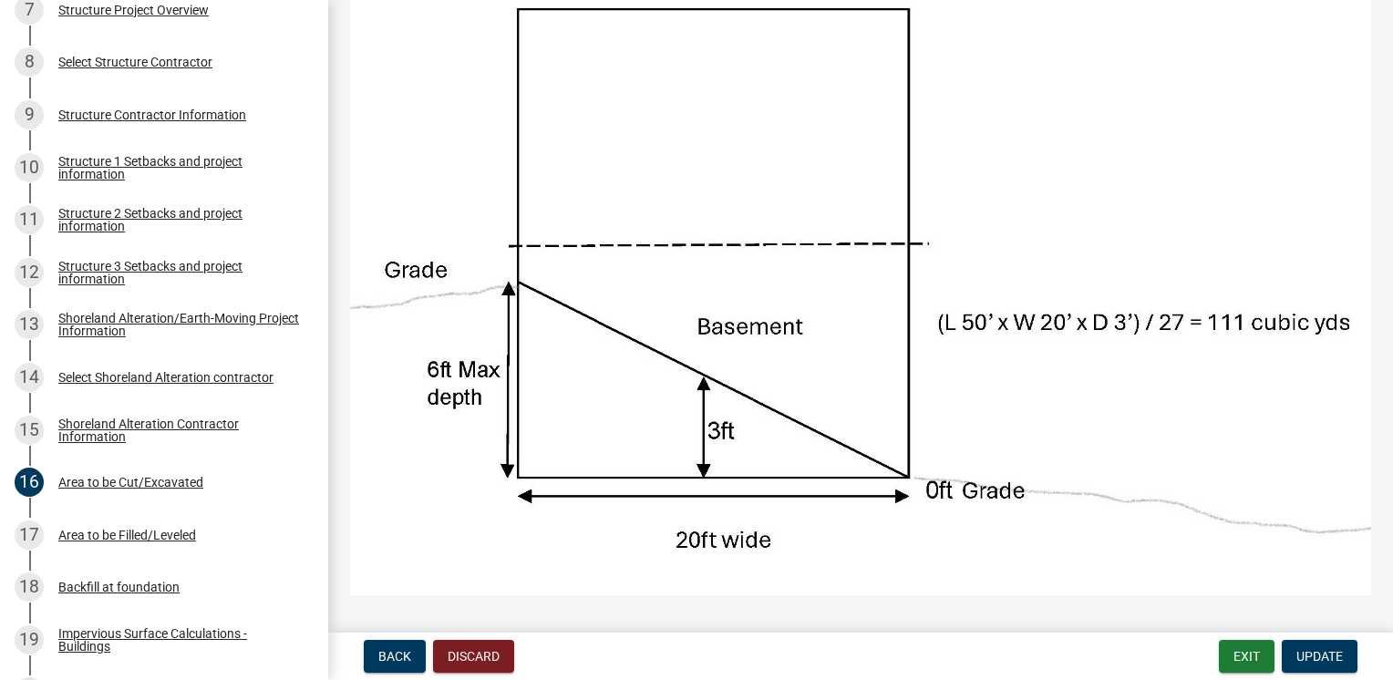
click at [570, 532] on img at bounding box center [860, 270] width 1021 height 654
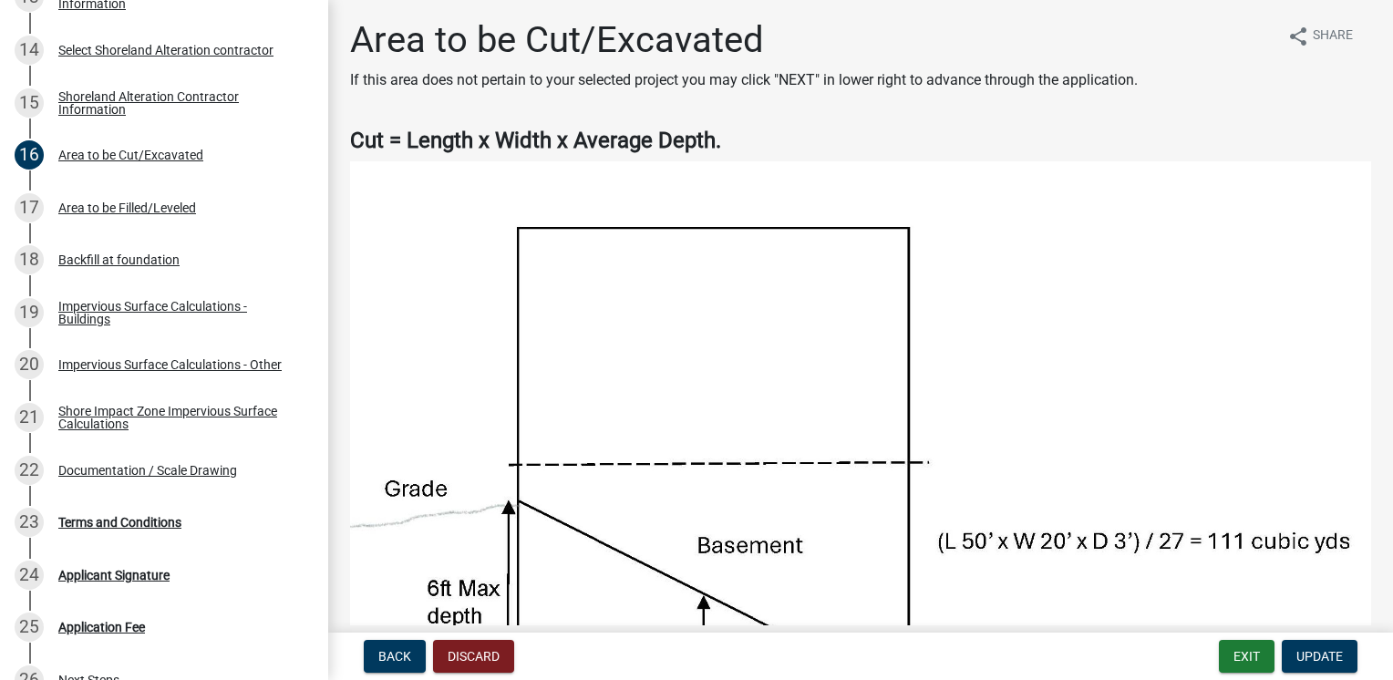
scroll to position [0, 0]
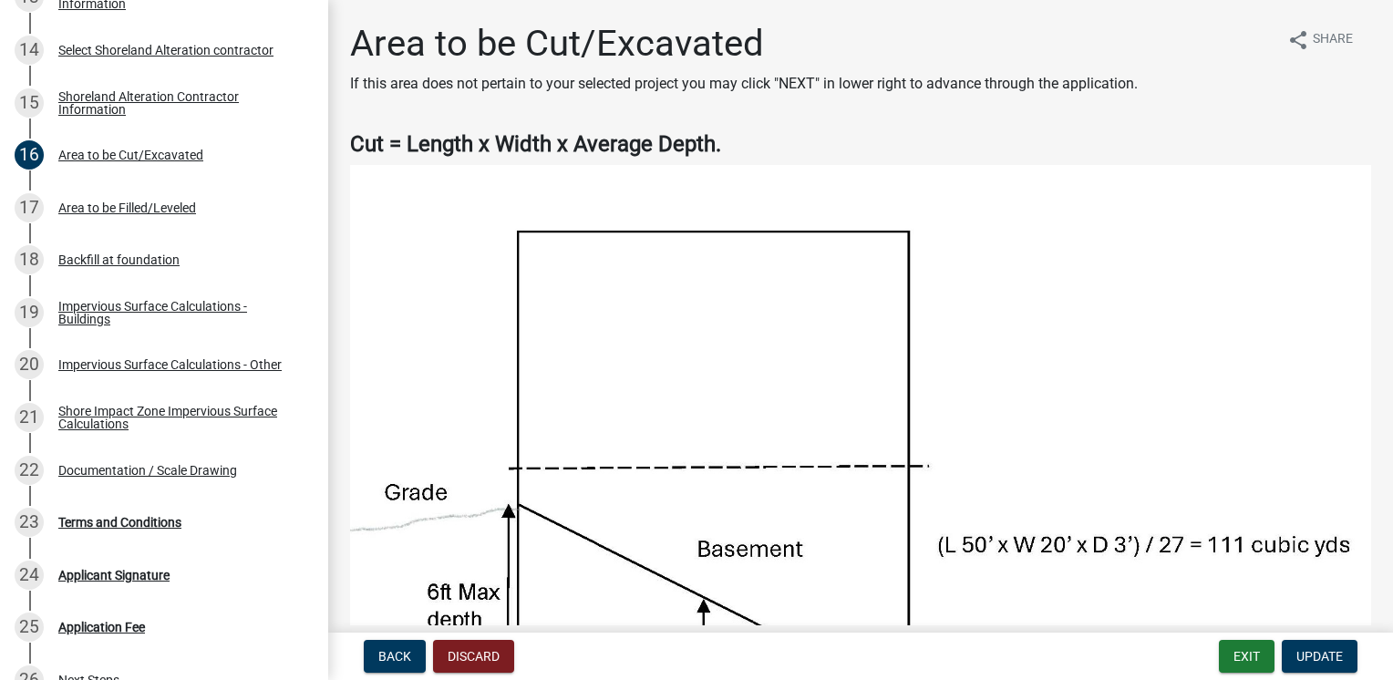
click at [156, 213] on div "Area to be Filled/Leveled" at bounding box center [127, 207] width 138 height 13
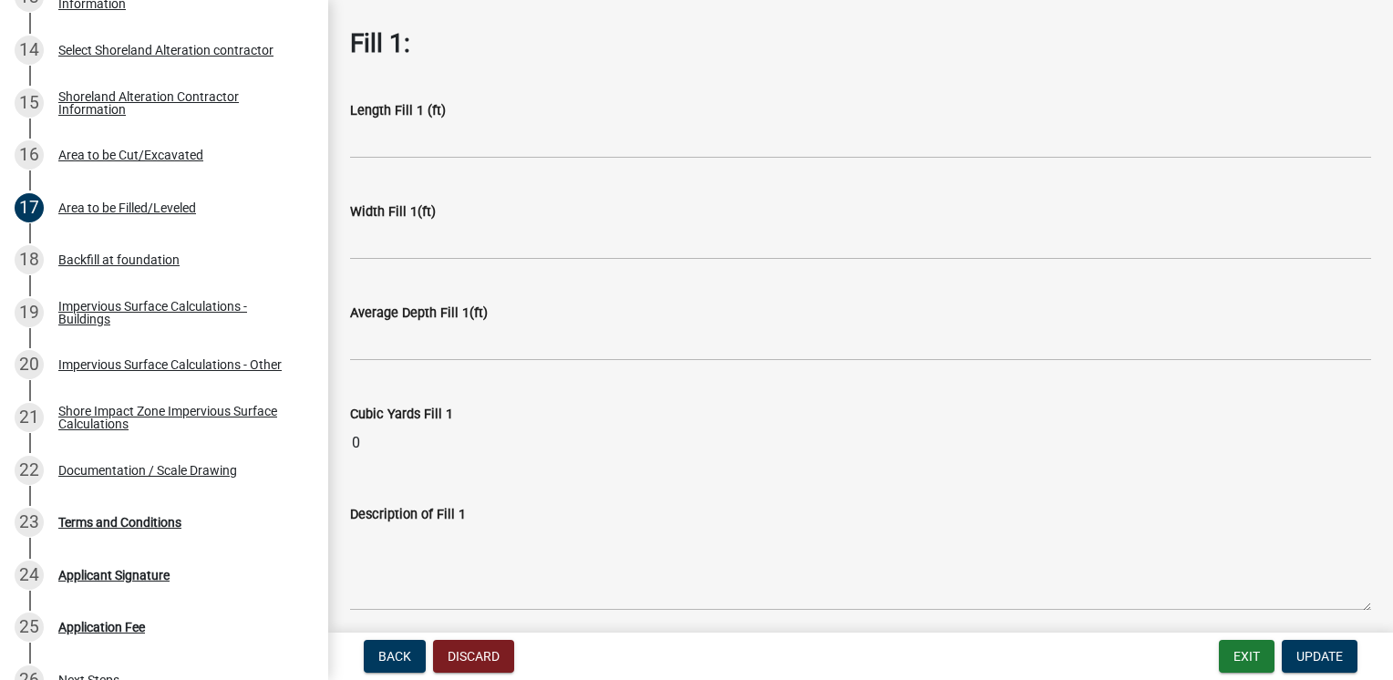
scroll to position [88, 0]
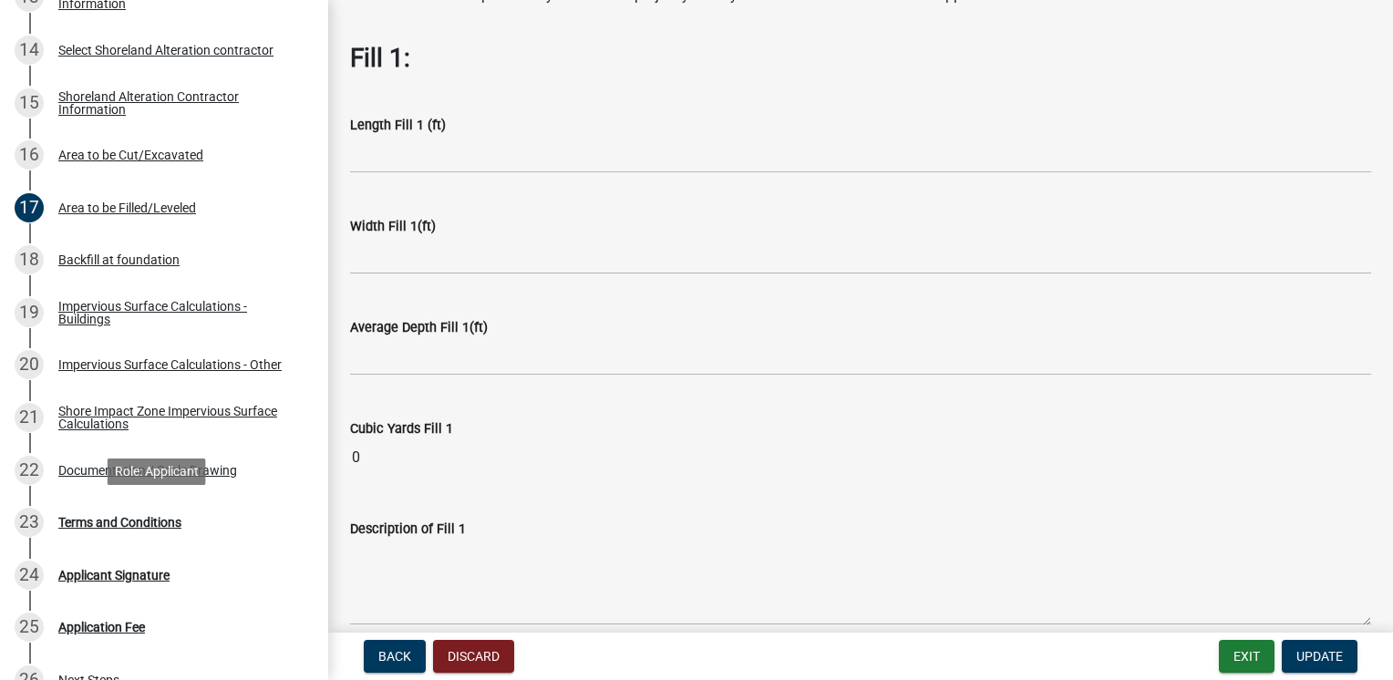
click at [147, 527] on div "Terms and Conditions" at bounding box center [119, 522] width 123 height 13
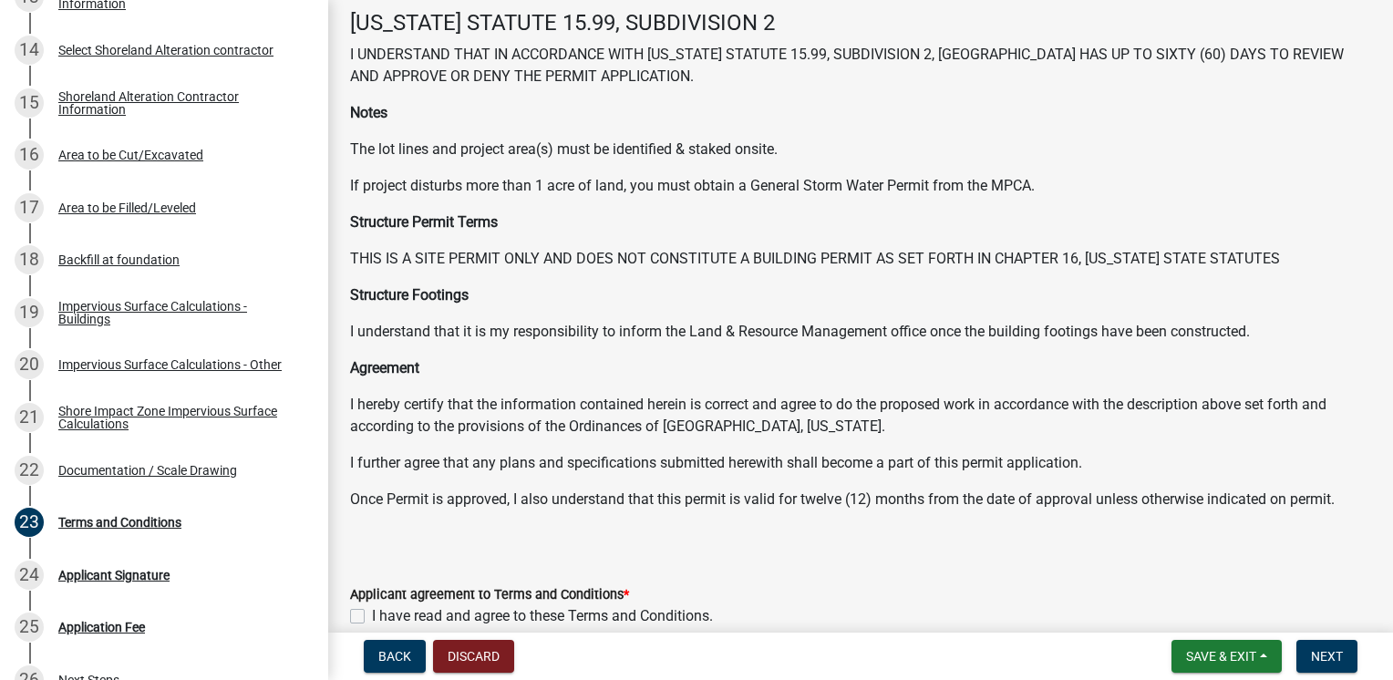
scroll to position [181, 0]
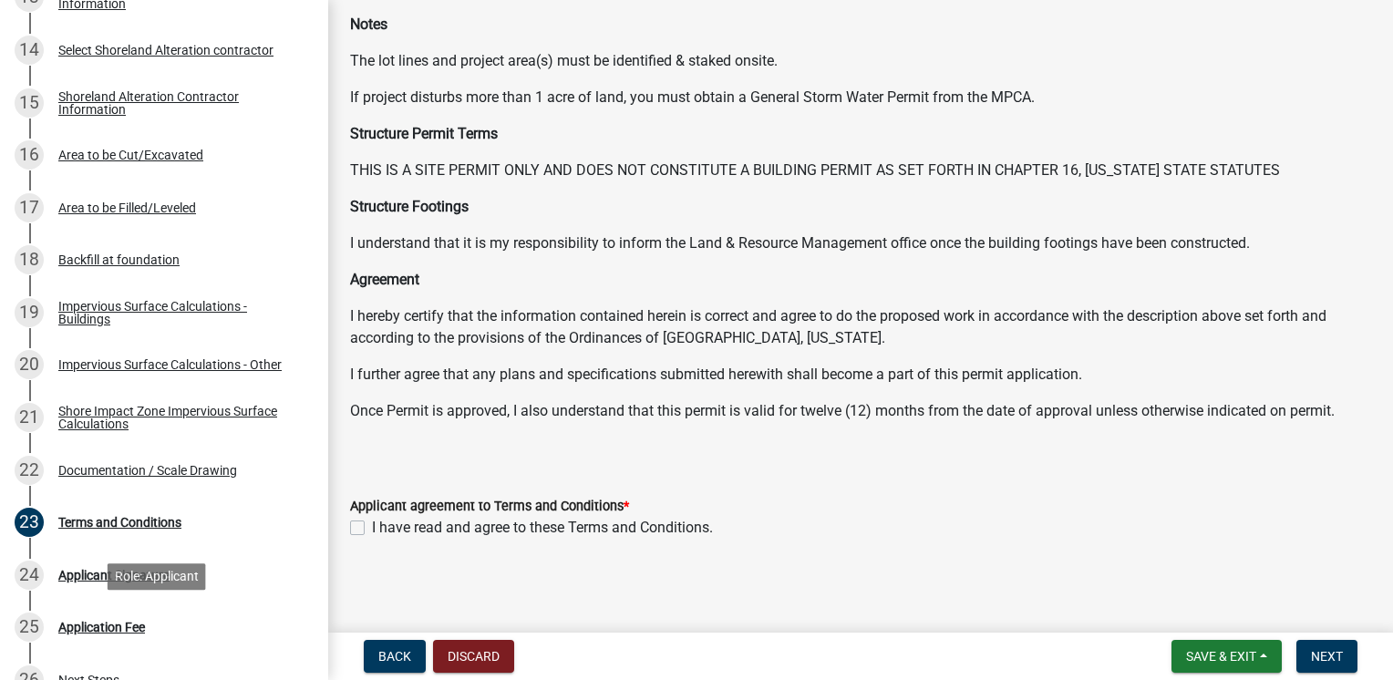
click at [96, 621] on div "Application Fee" at bounding box center [101, 627] width 87 height 13
click at [157, 212] on div "Area to be Filled/Leveled" at bounding box center [127, 207] width 138 height 13
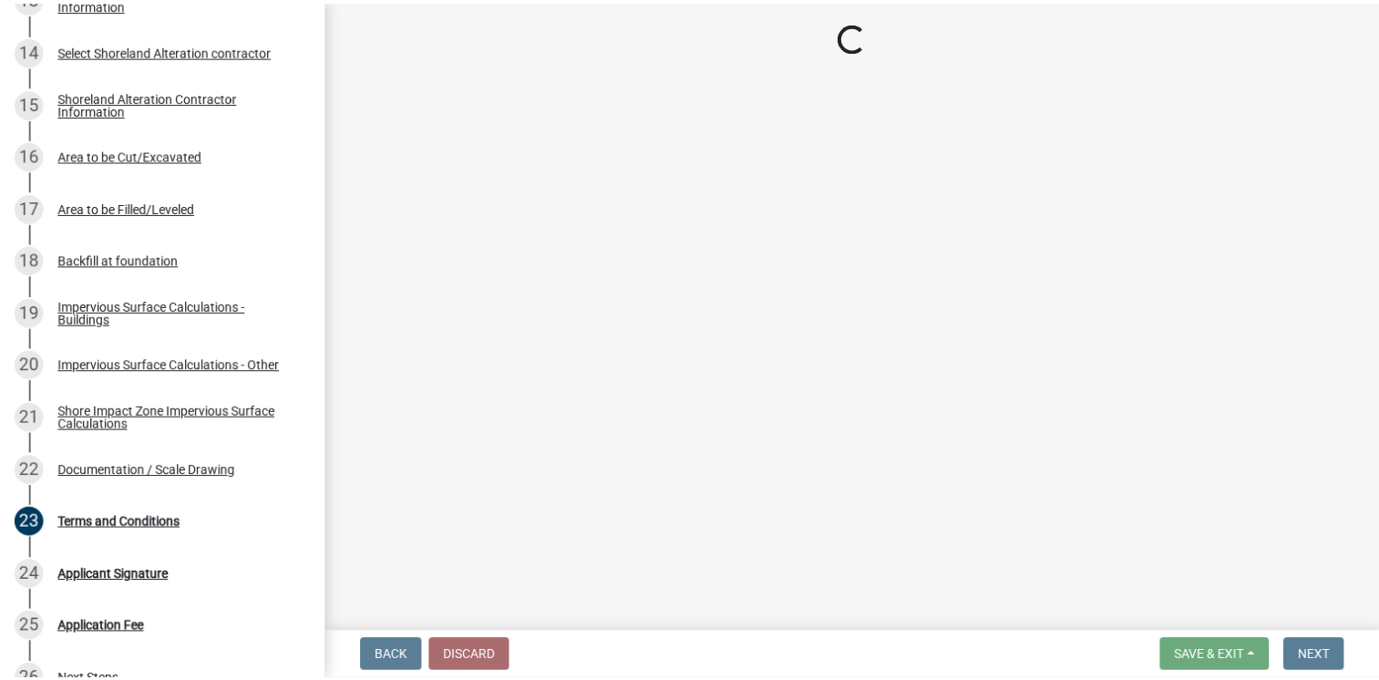
scroll to position [0, 0]
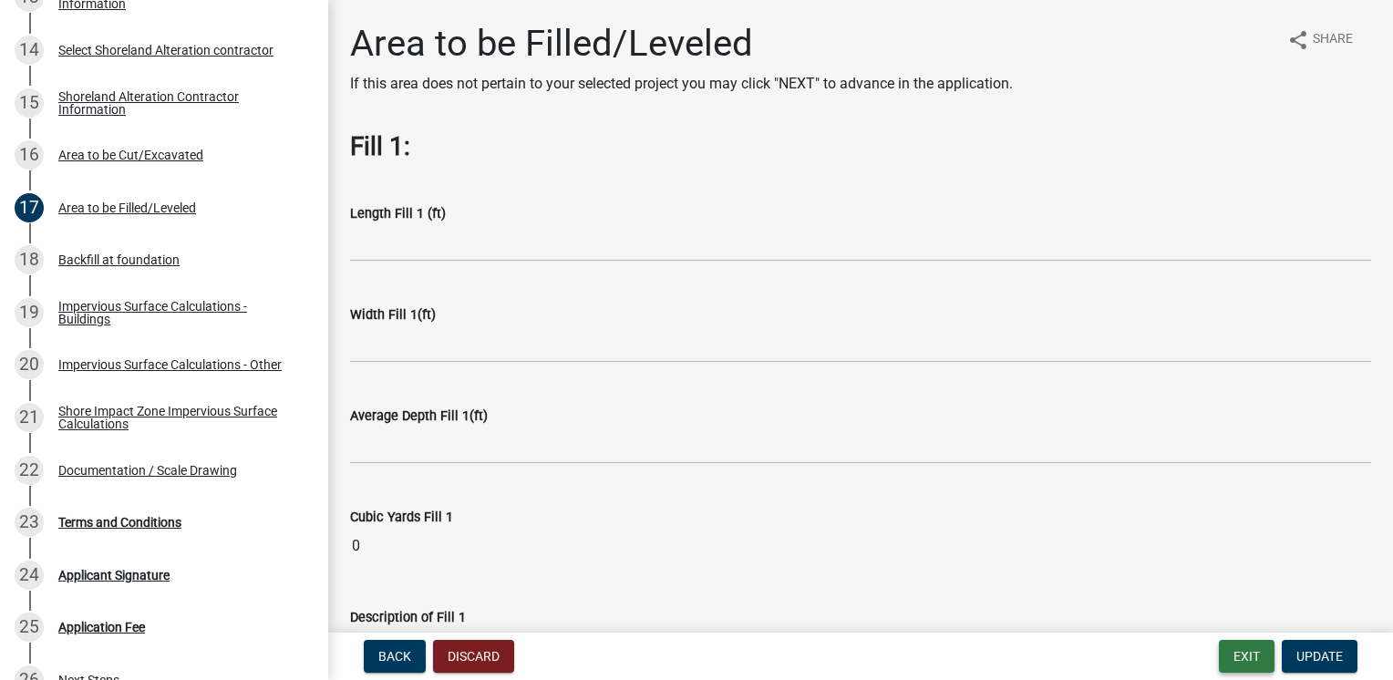
click at [1238, 662] on button "Exit" at bounding box center [1247, 656] width 56 height 33
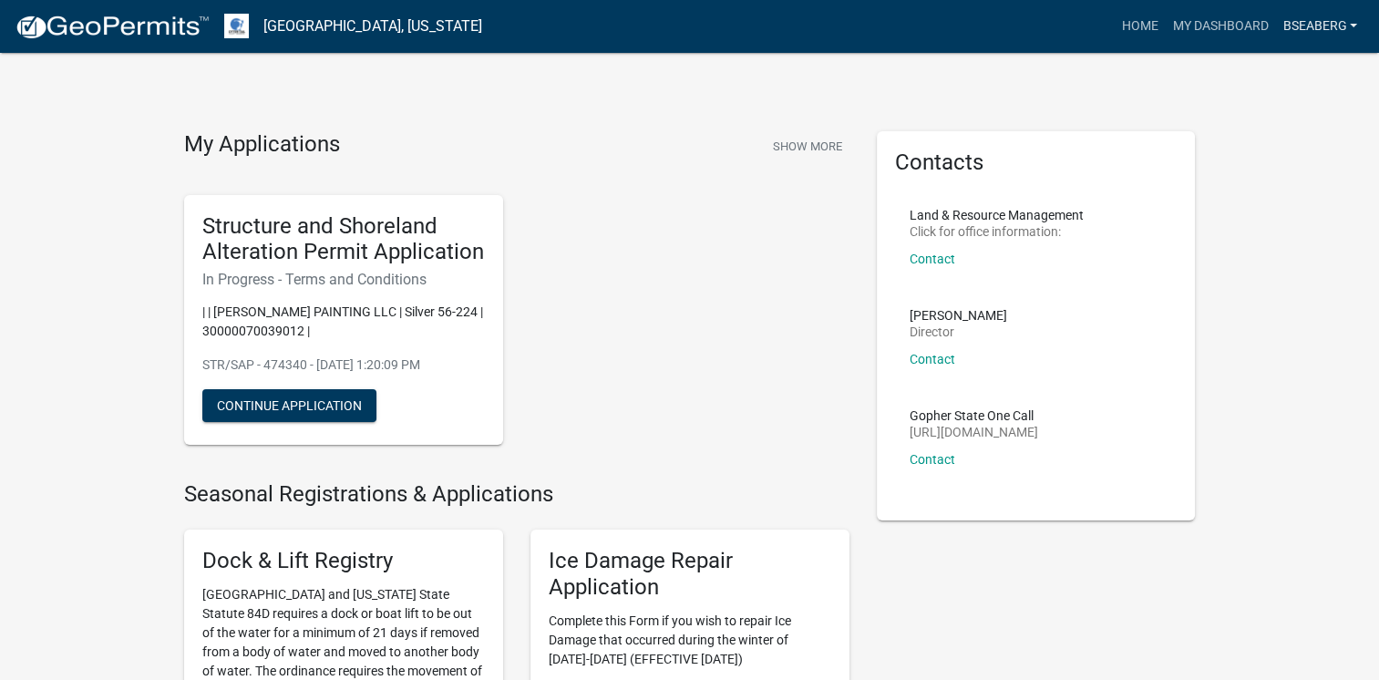
click at [1320, 18] on link "bseaberg" at bounding box center [1319, 26] width 89 height 35
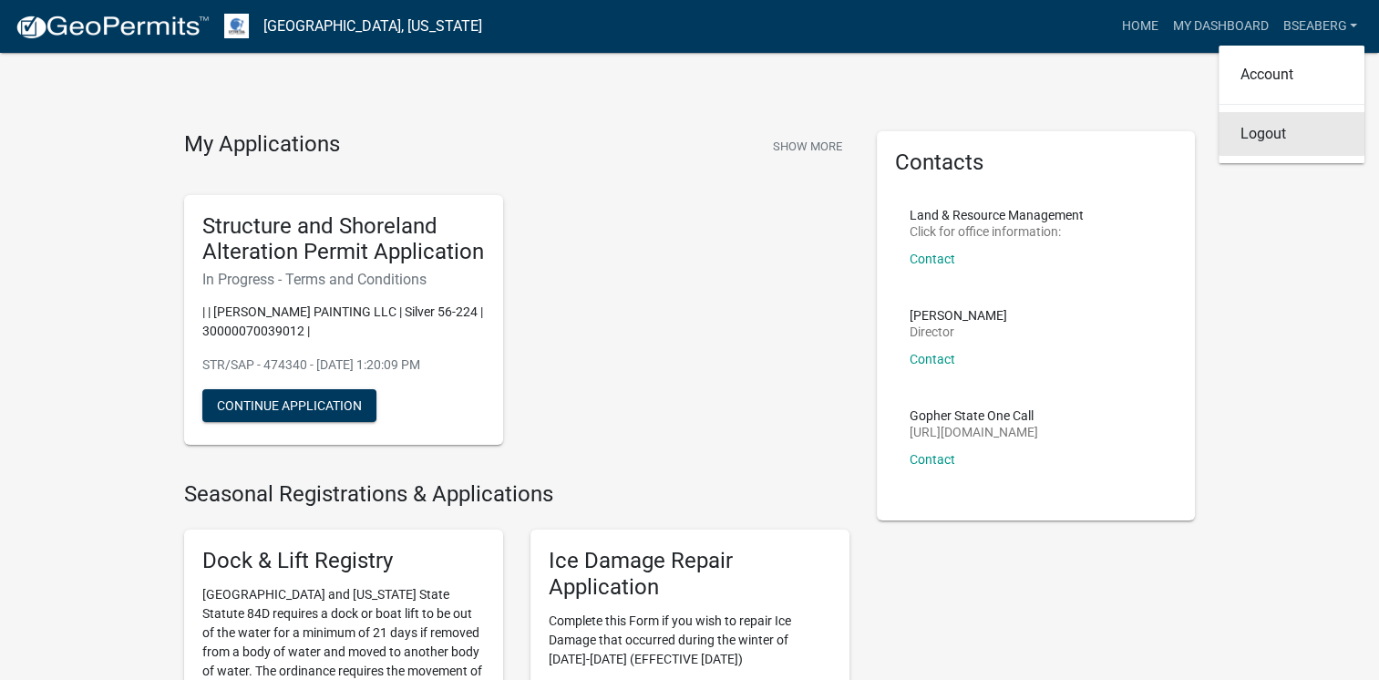
click at [1284, 133] on link "Logout" at bounding box center [1292, 134] width 146 height 44
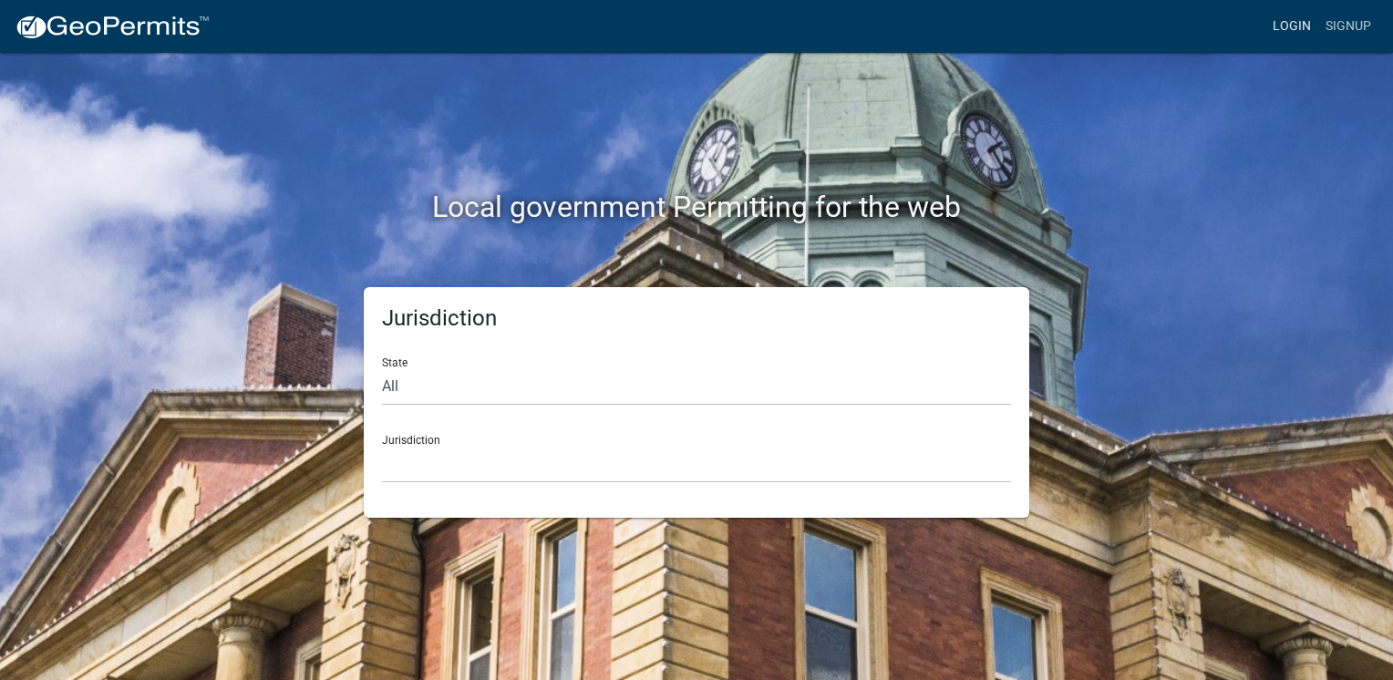
click at [1299, 22] on link "Login" at bounding box center [1291, 26] width 53 height 35
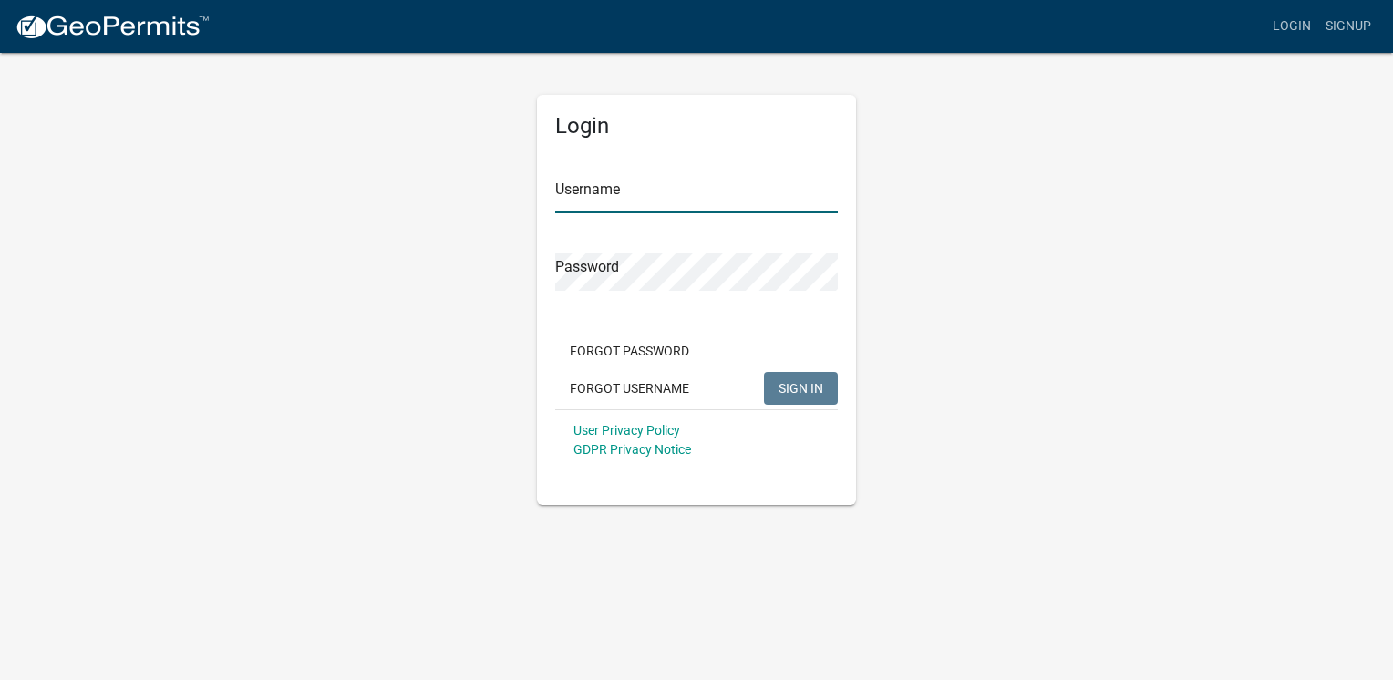
type input "bseaberg"
click at [795, 399] on button "SIGN IN" at bounding box center [801, 388] width 74 height 33
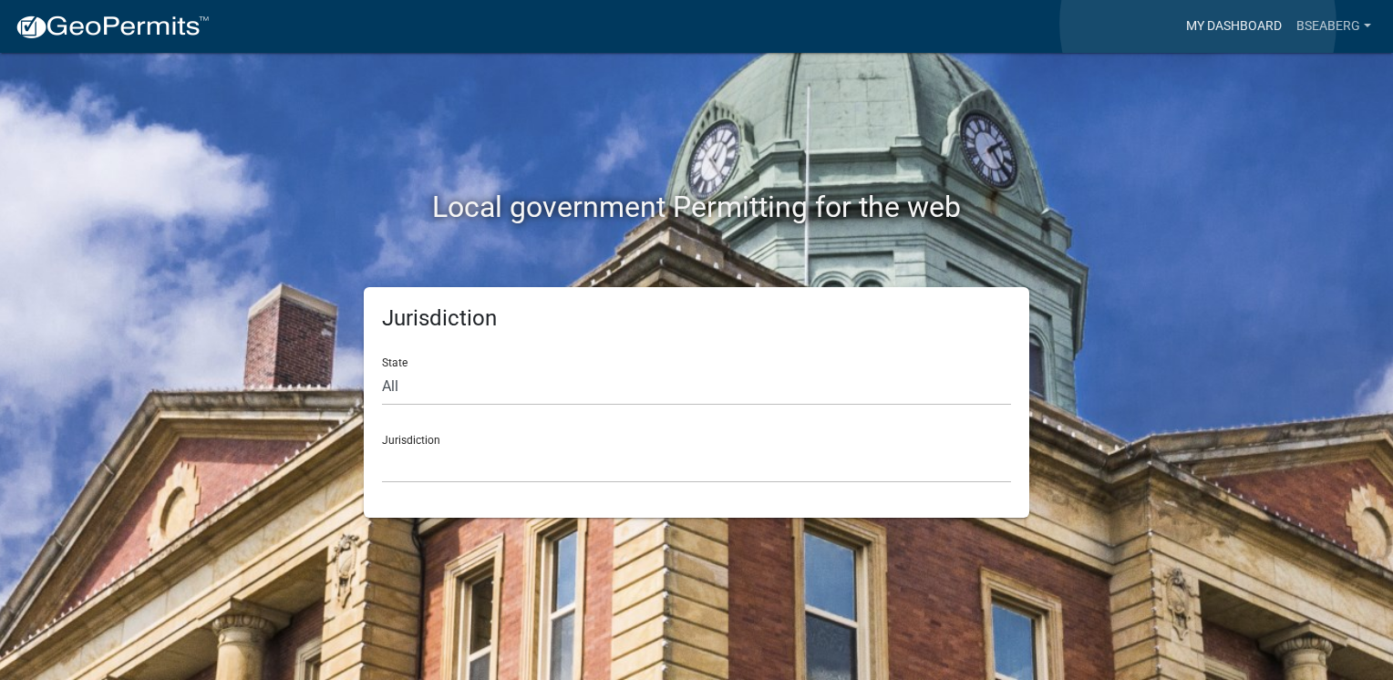
click at [1198, 24] on link "My Dashboard" at bounding box center [1234, 26] width 110 height 35
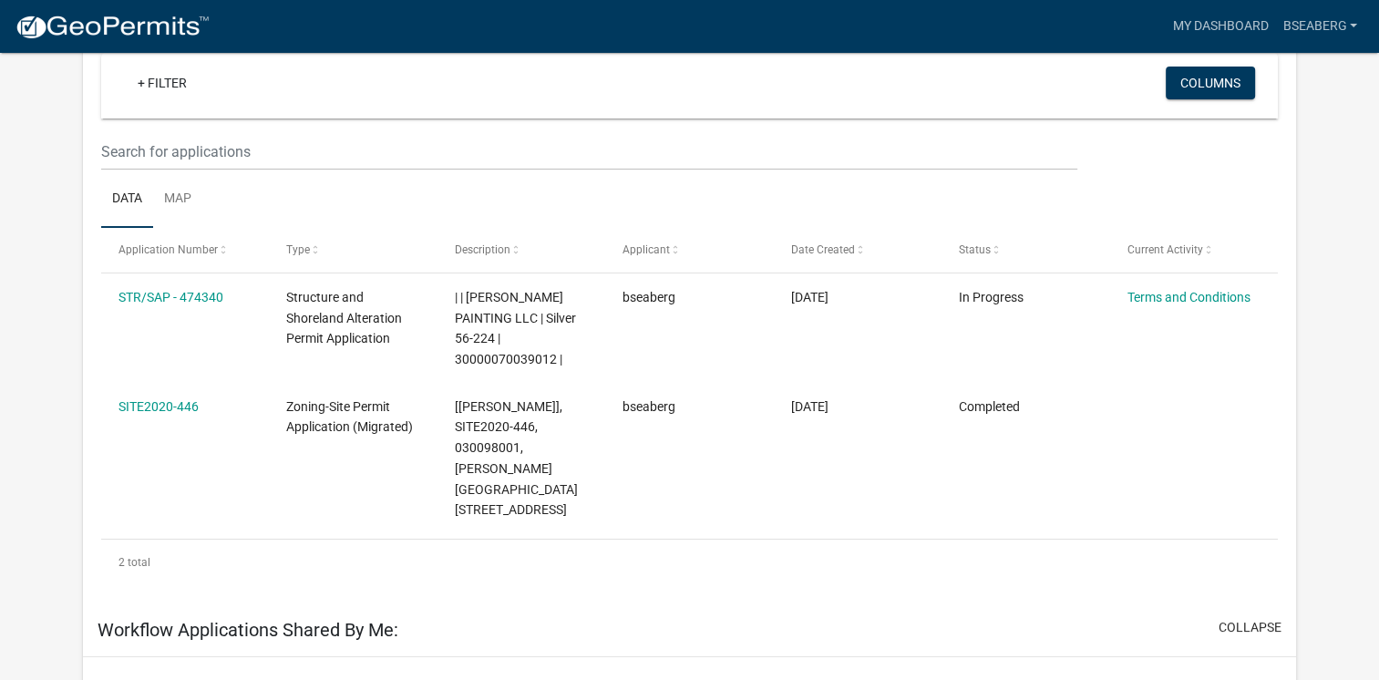
scroll to position [178, 0]
click at [221, 299] on link "STR/SAP - 474340" at bounding box center [171, 298] width 105 height 15
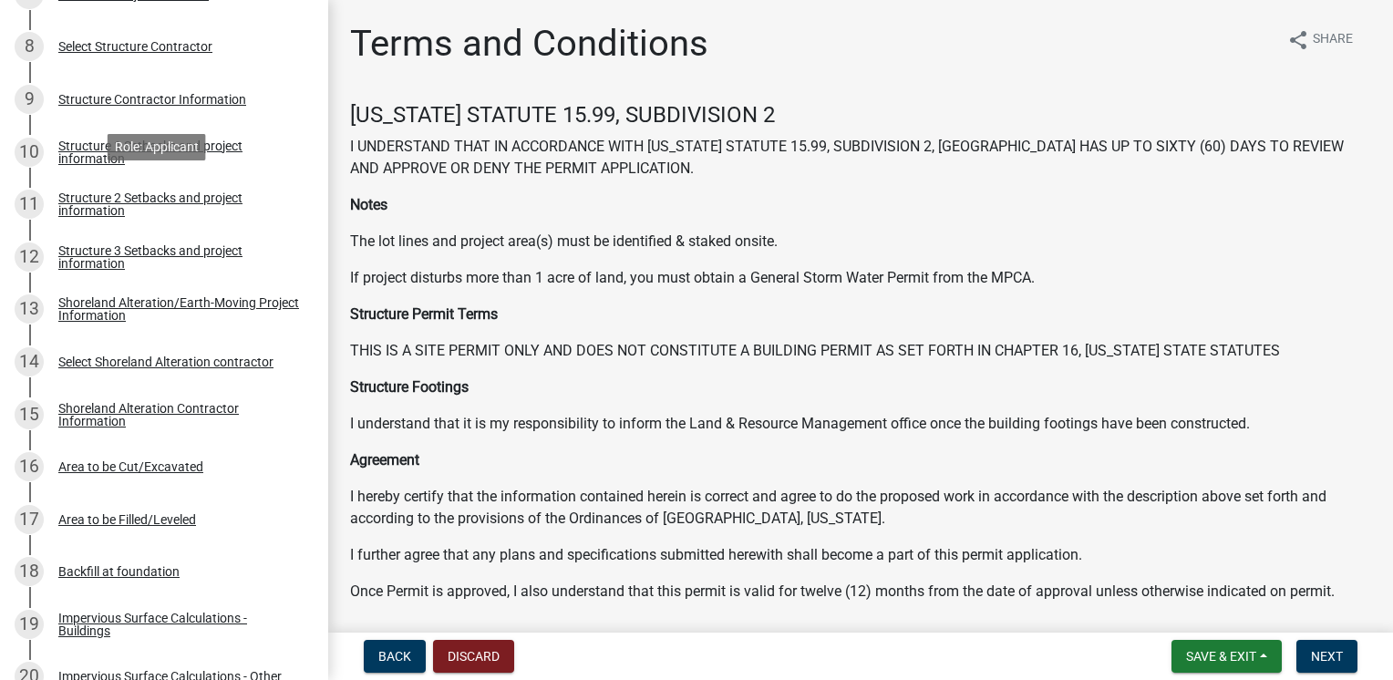
scroll to position [697, 0]
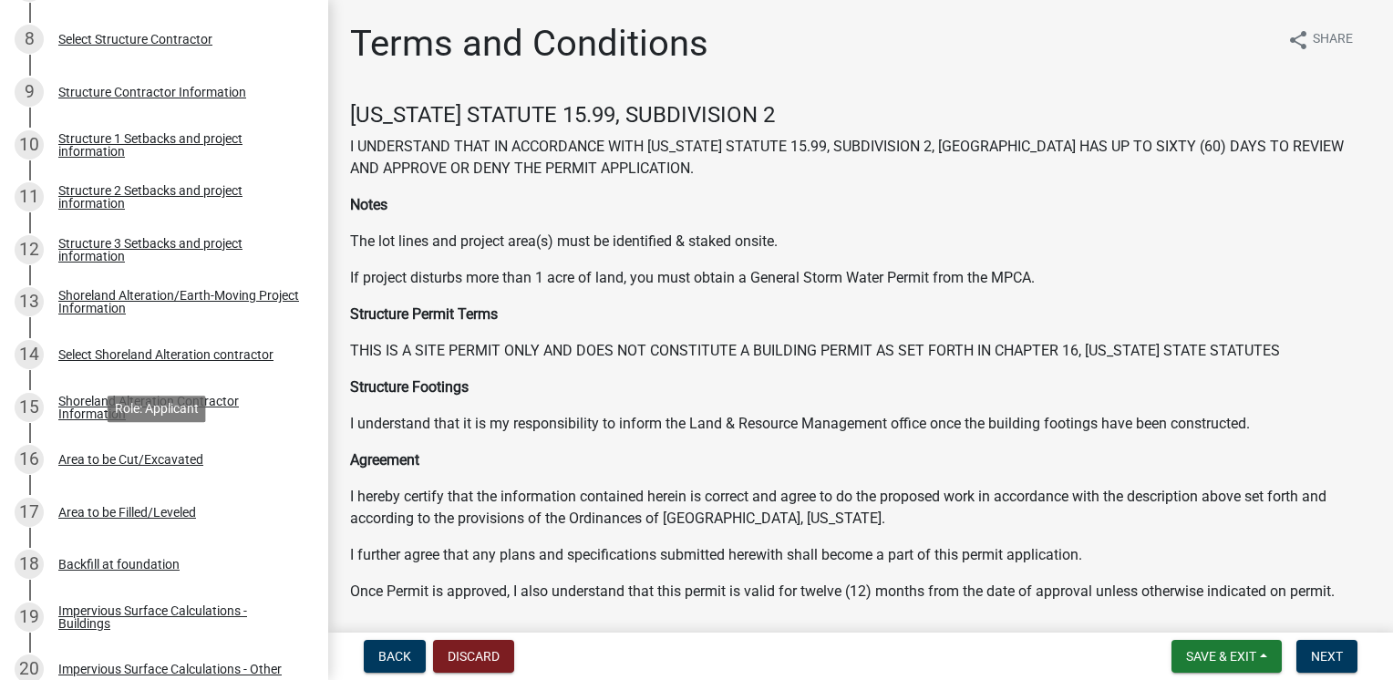
click at [160, 465] on div "Area to be Cut/Excavated" at bounding box center [130, 459] width 145 height 13
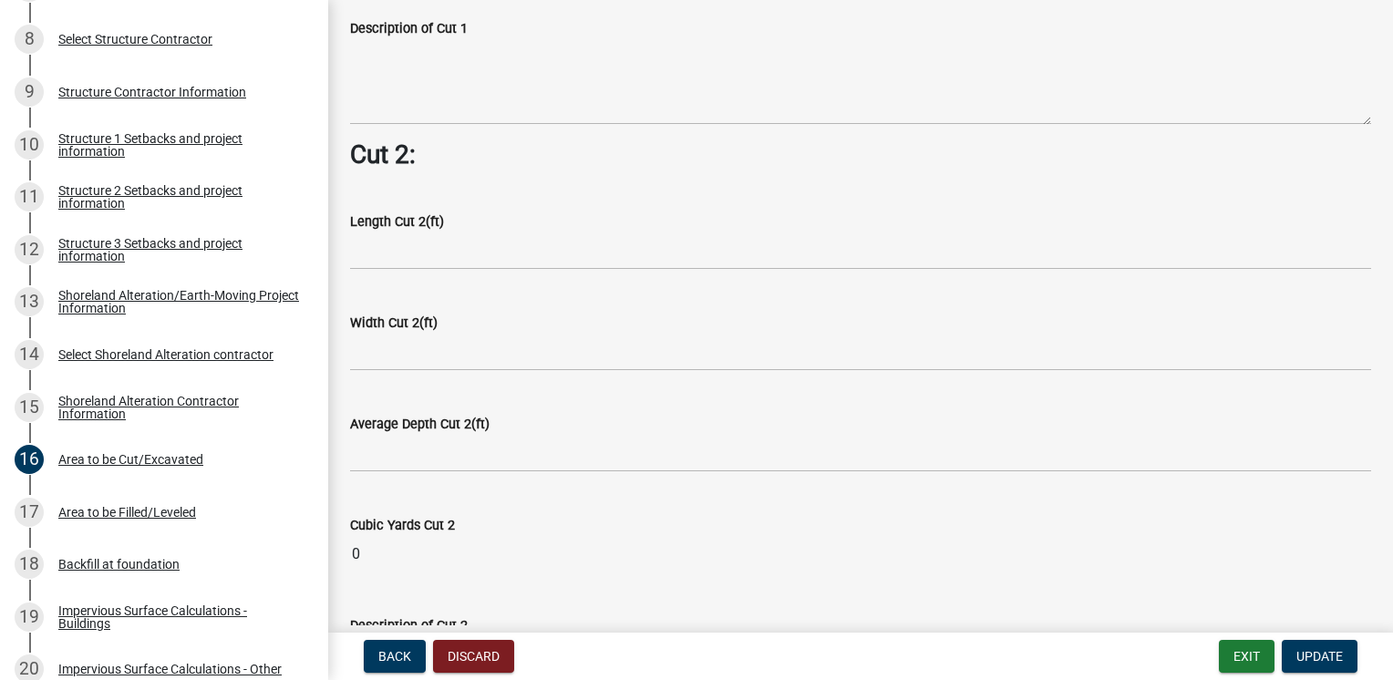
scroll to position [1402, 0]
click at [196, 516] on div "Area to be Filled/Leveled" at bounding box center [127, 512] width 138 height 13
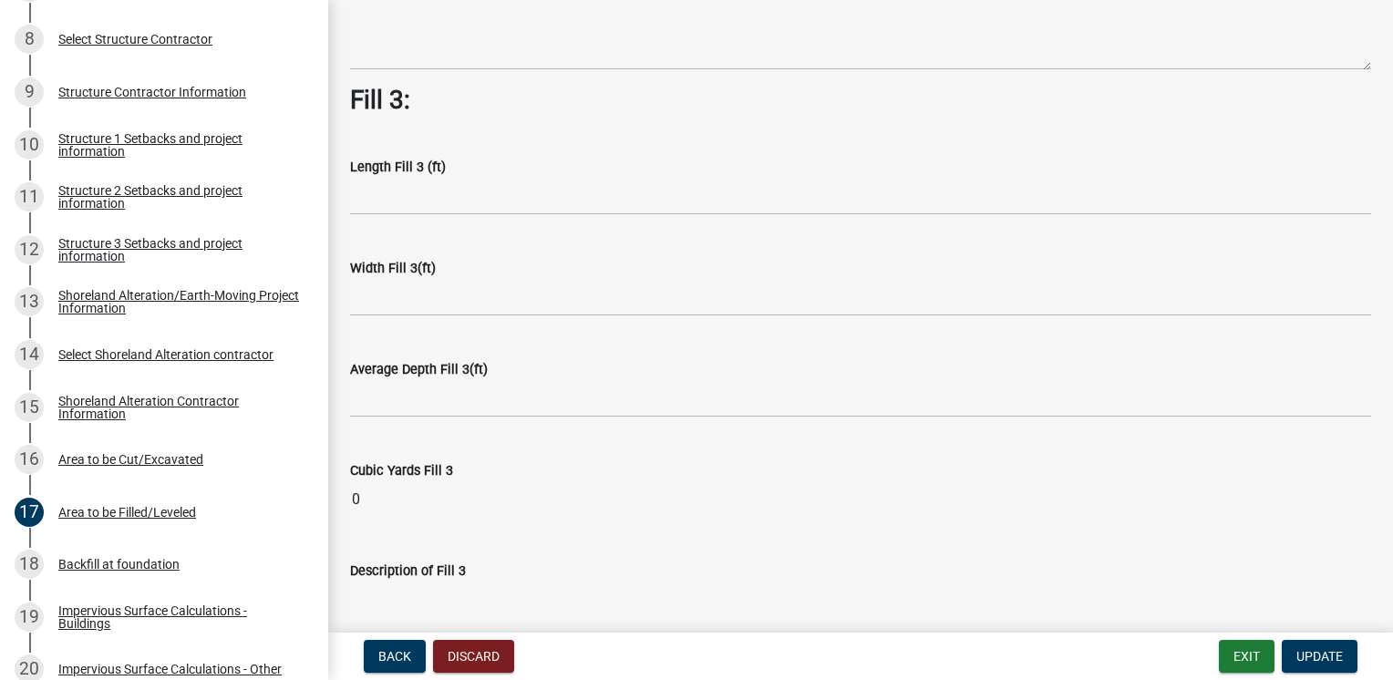
scroll to position [1243, 0]
click at [175, 566] on div "Backfill at foundation" at bounding box center [118, 564] width 121 height 13
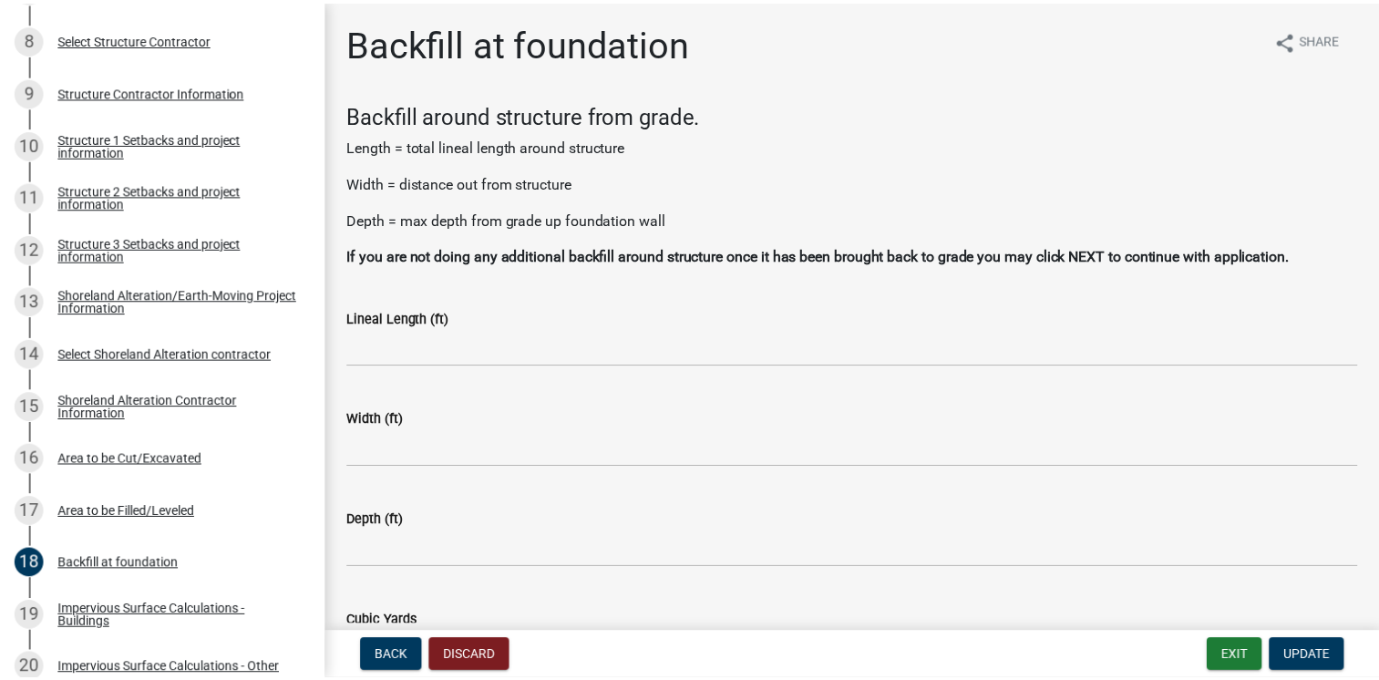
scroll to position [277, 0]
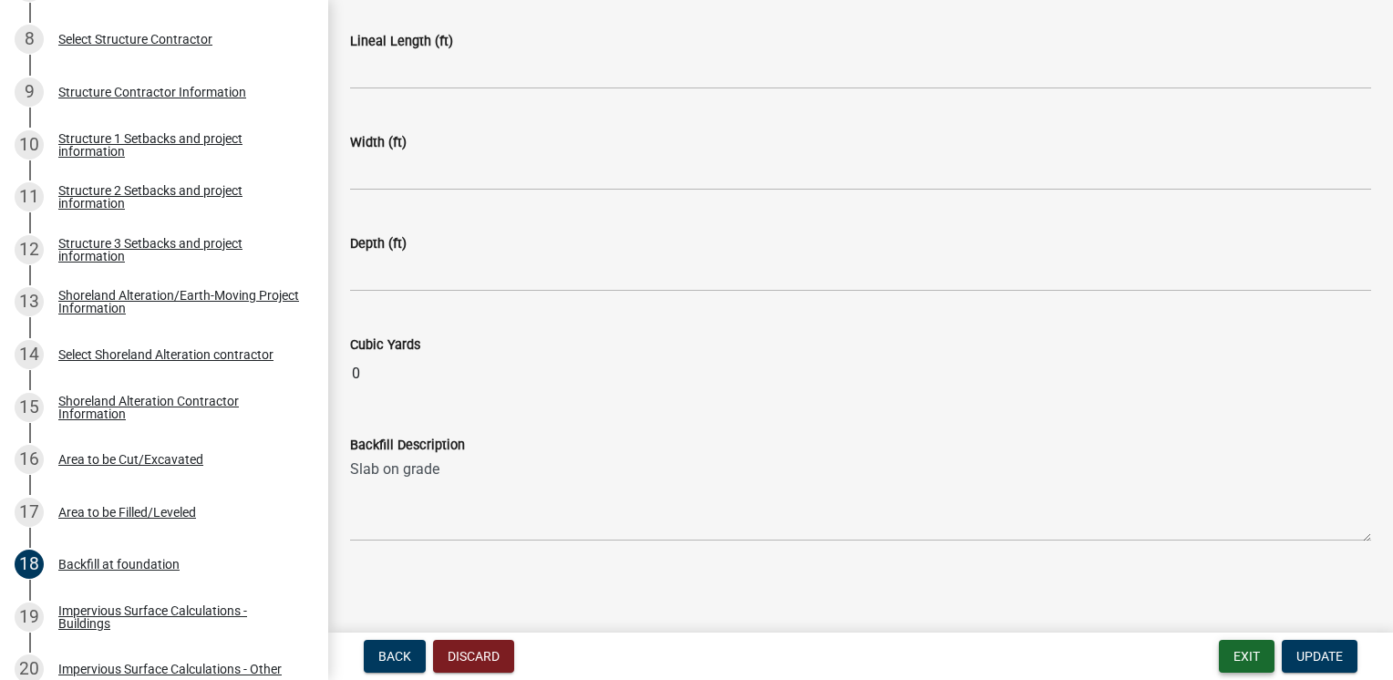
click at [1235, 658] on button "Exit" at bounding box center [1247, 656] width 56 height 33
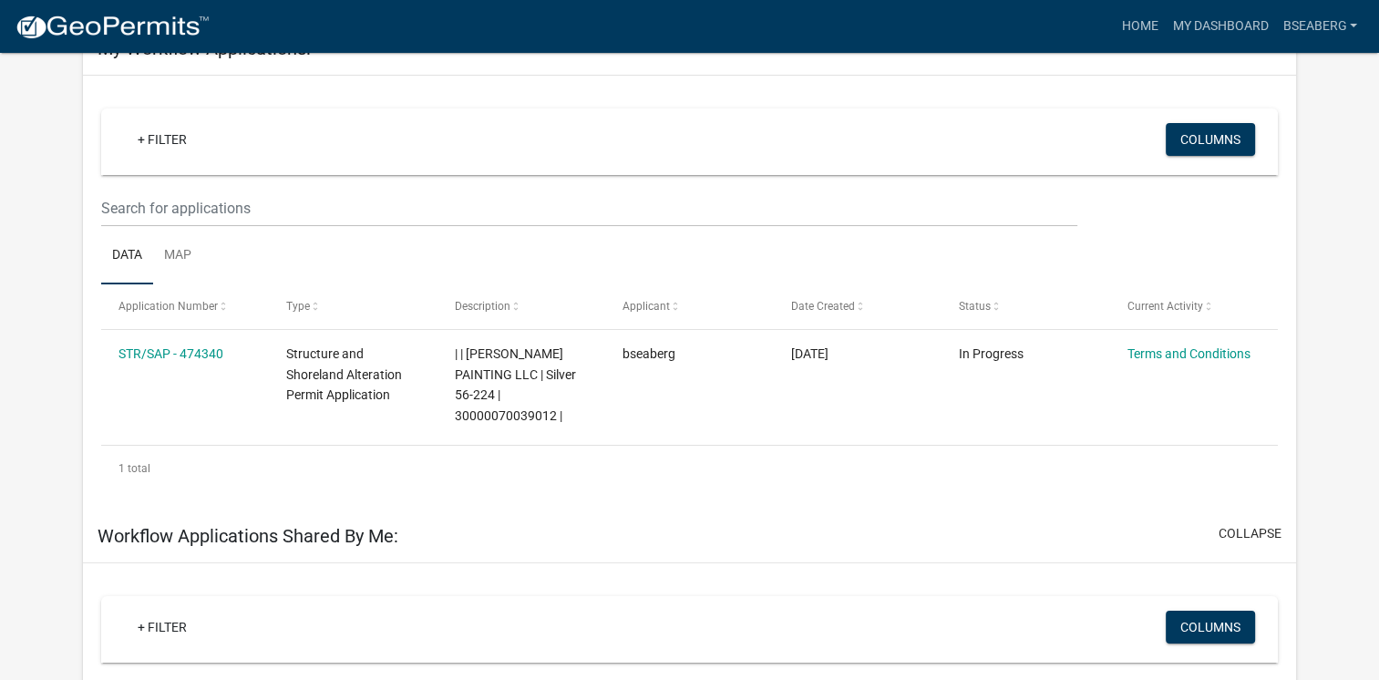
scroll to position [92, 0]
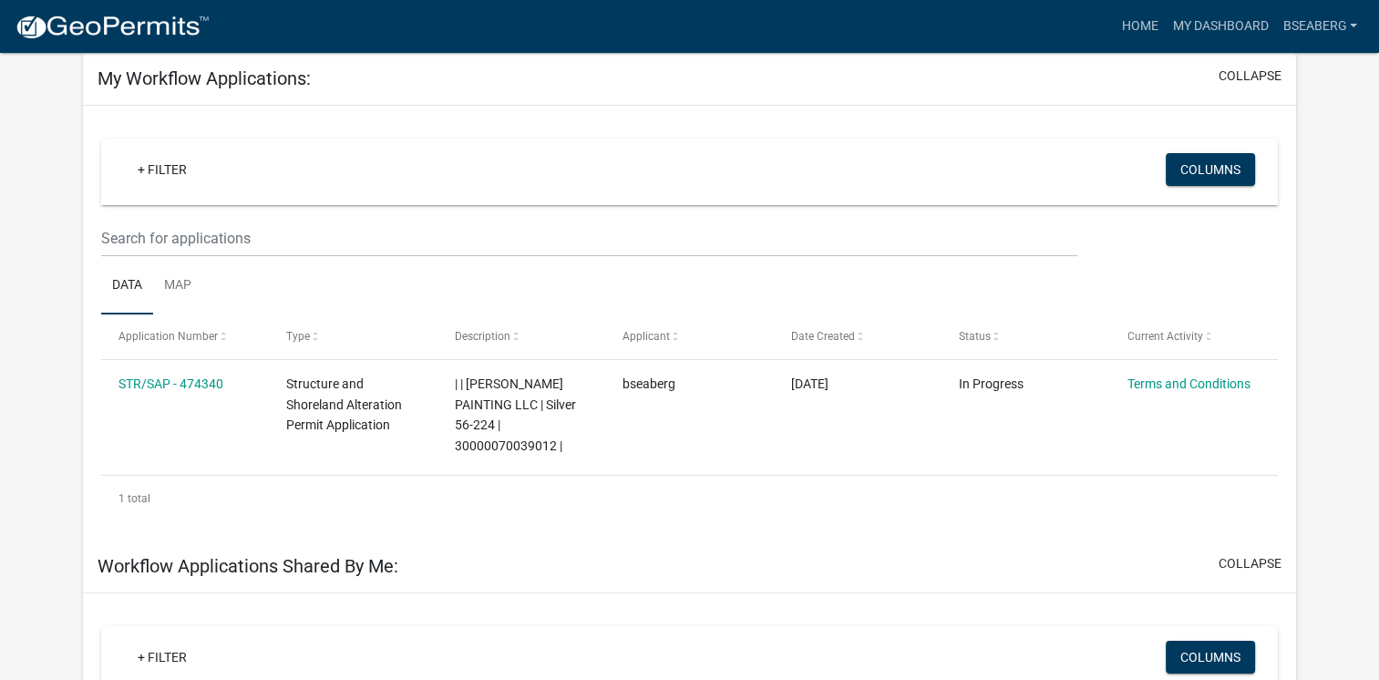
click at [193, 377] on link "STR/SAP - 474340" at bounding box center [171, 384] width 105 height 15
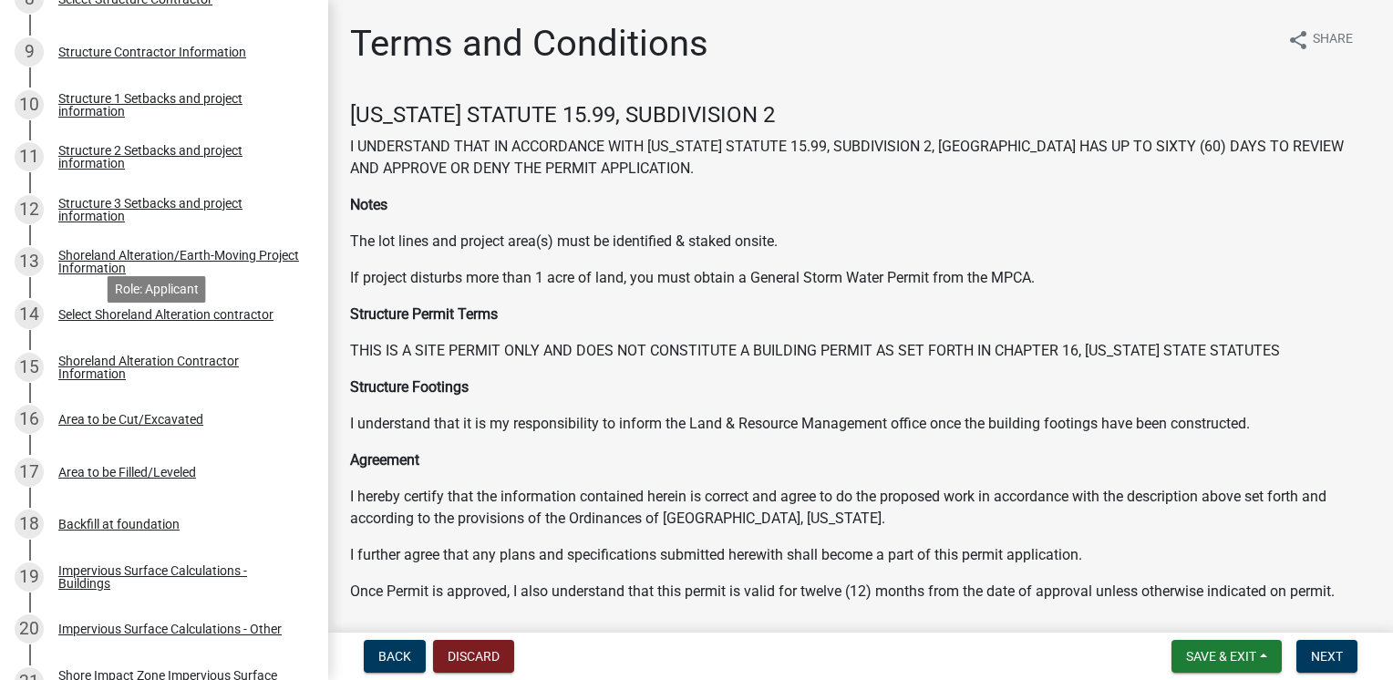
scroll to position [804, 0]
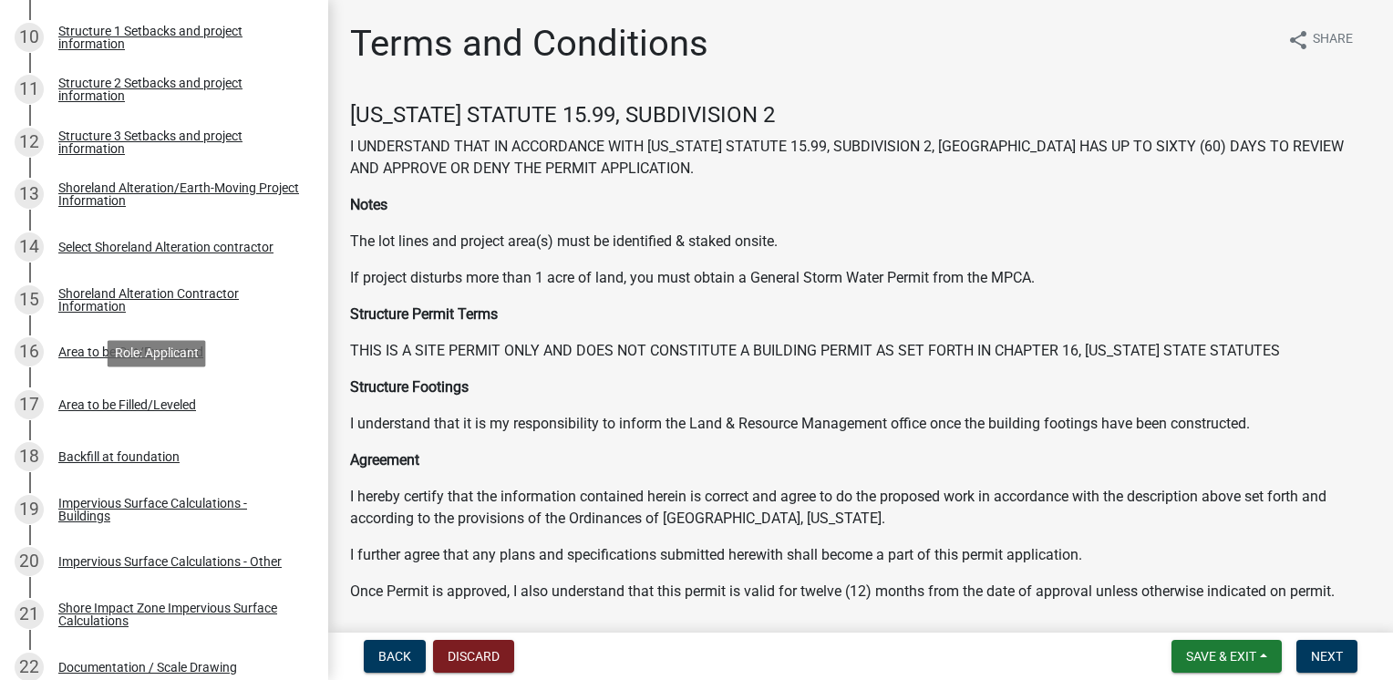
click at [182, 396] on div "17 Area to be Filled/Leveled" at bounding box center [157, 404] width 284 height 29
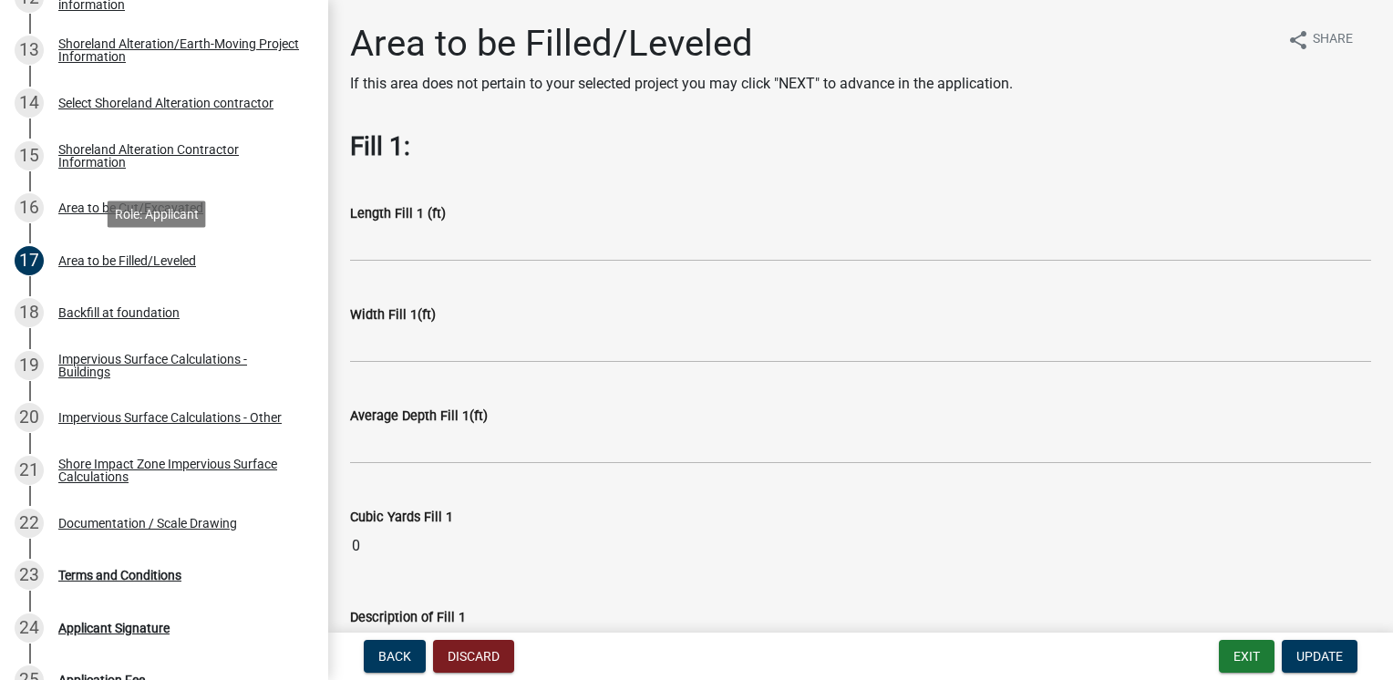
scroll to position [950, 0]
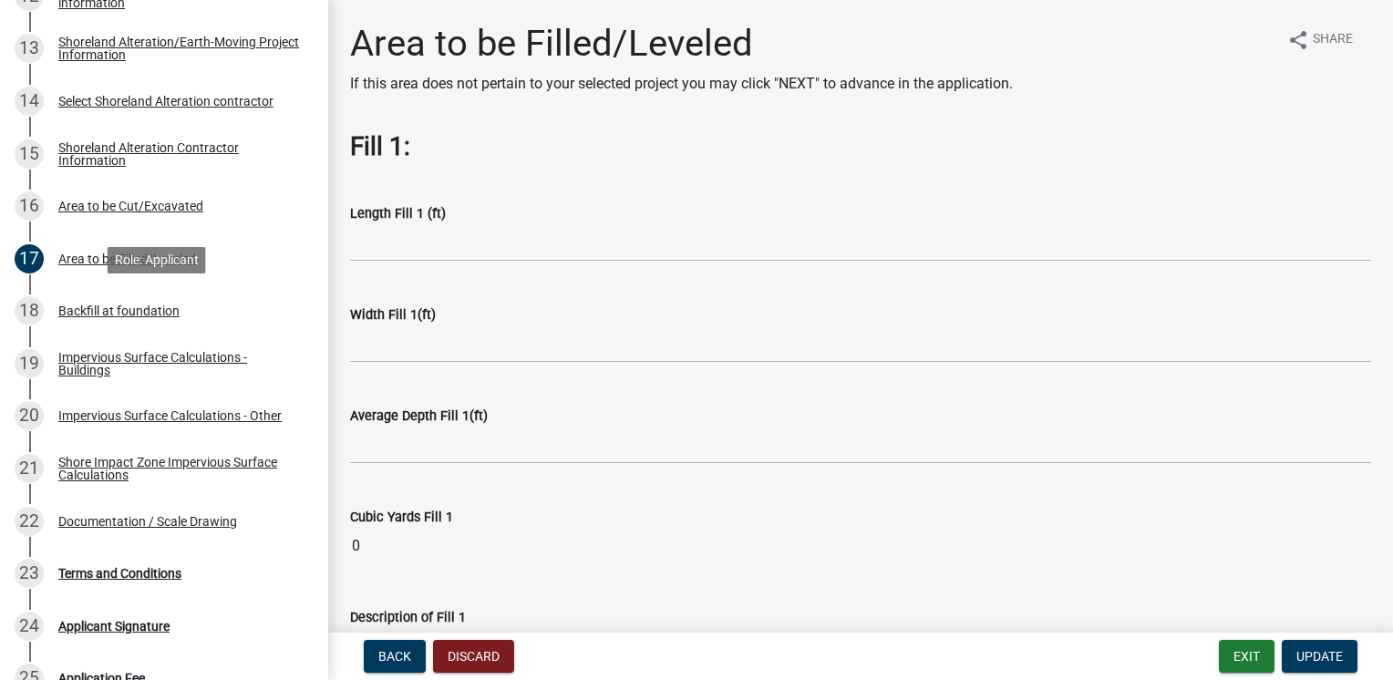
click at [172, 312] on div "Backfill at foundation" at bounding box center [118, 311] width 121 height 13
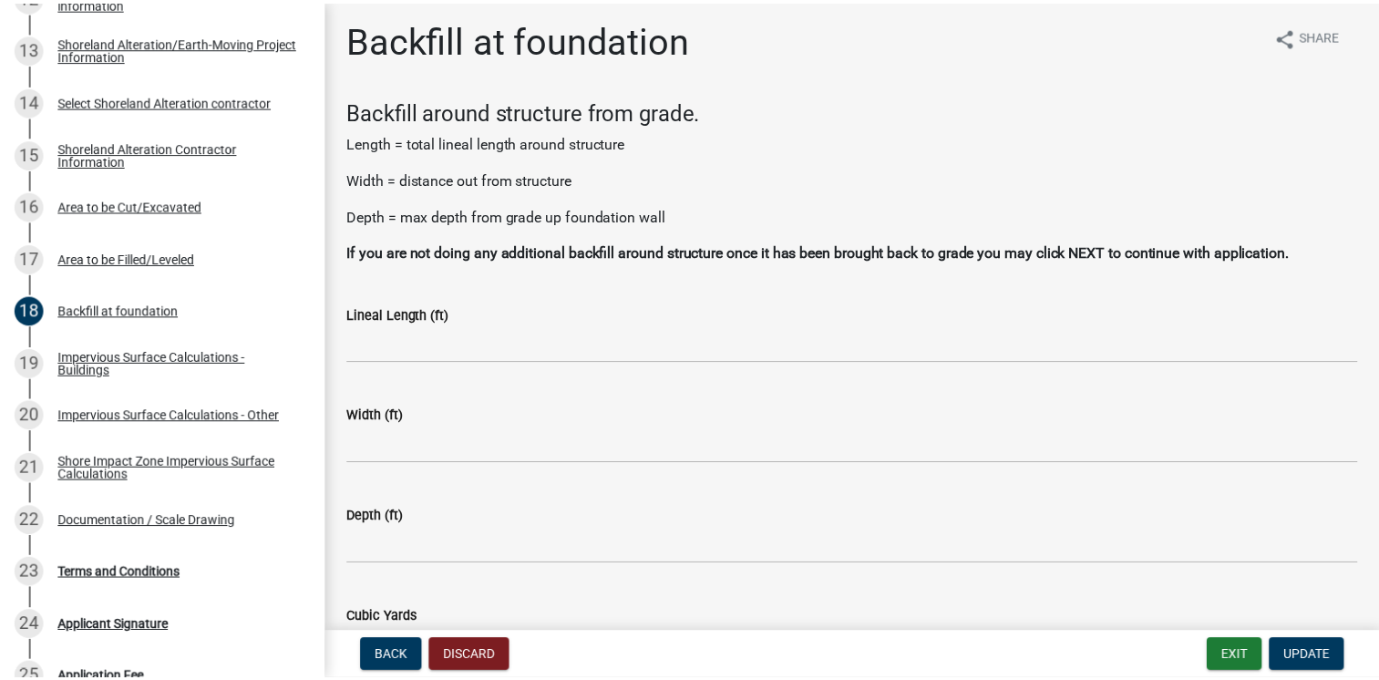
scroll to position [0, 0]
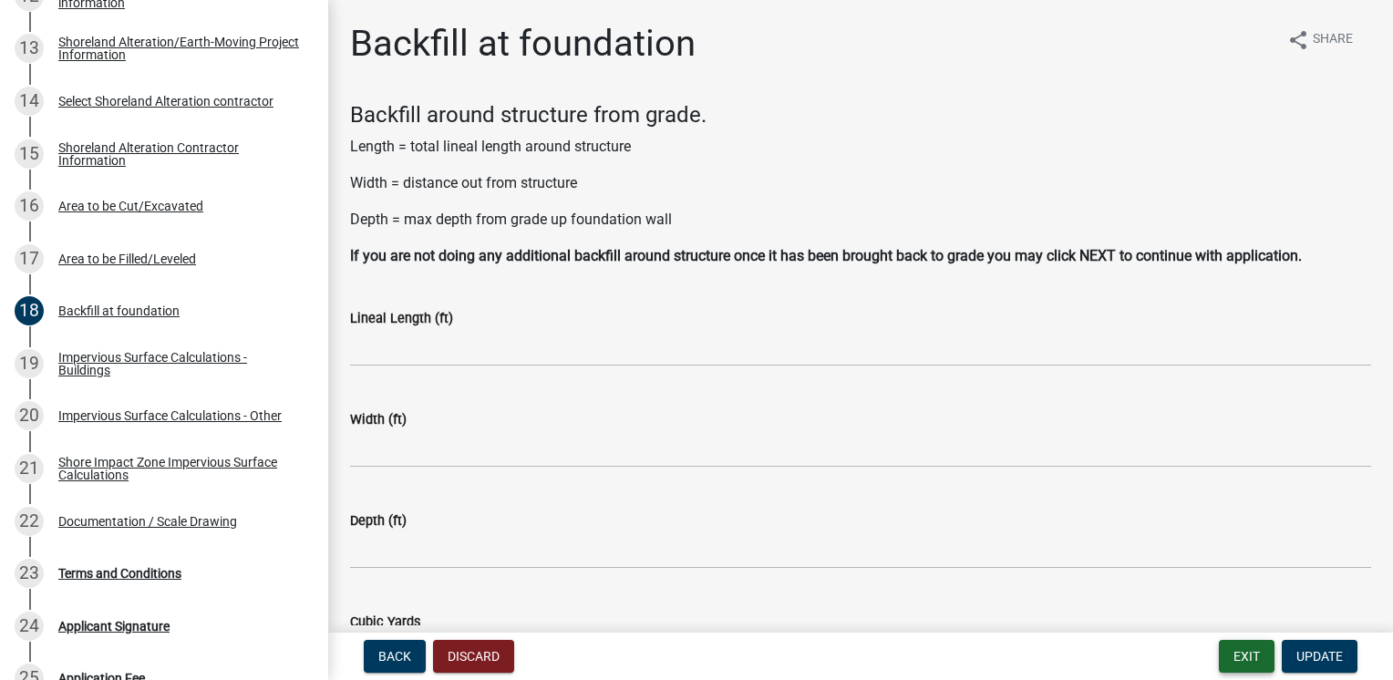
click at [1228, 651] on button "Exit" at bounding box center [1247, 656] width 56 height 33
